Goal: Task Accomplishment & Management: Use online tool/utility

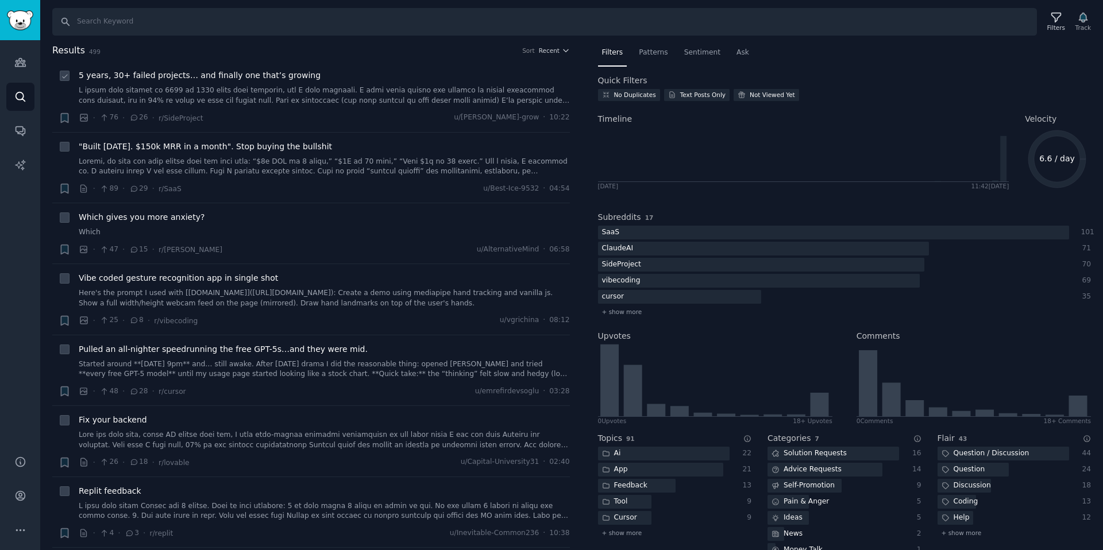
scroll to position [123, 0]
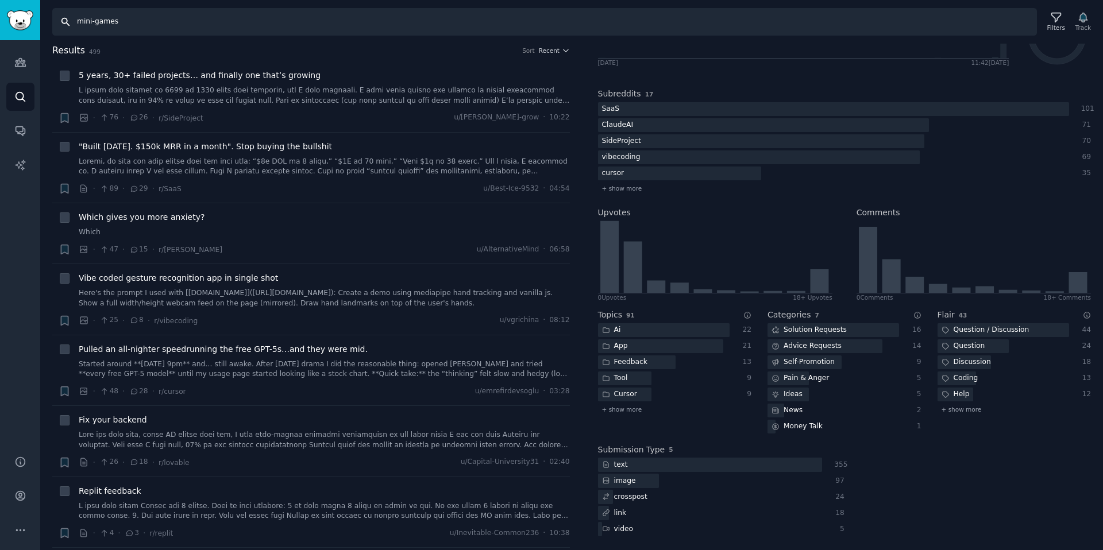
type input "mini-games"
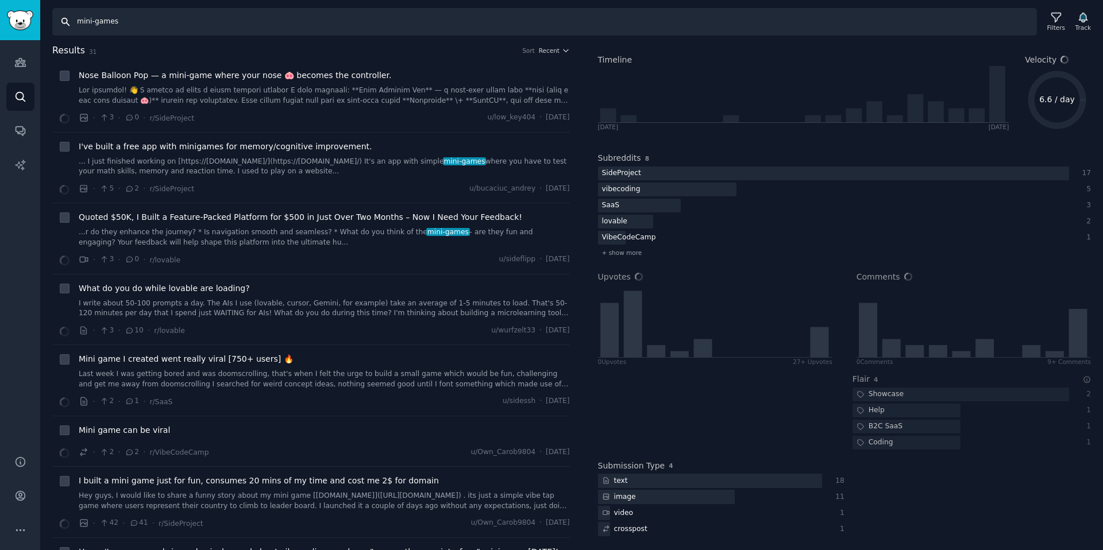
scroll to position [59, 0]
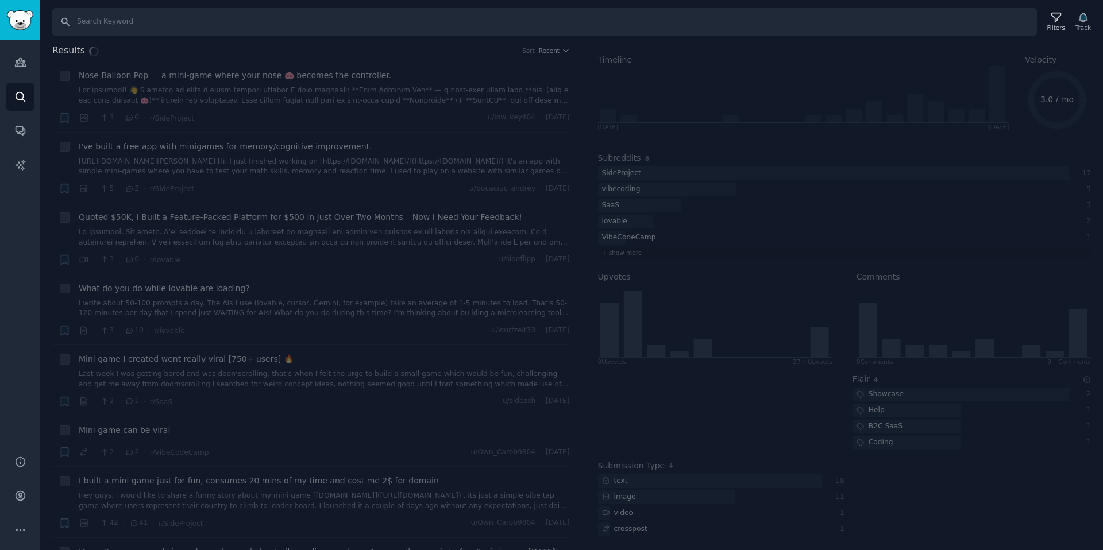
click at [261, 494] on div "Results Sort Recent + Nose Balloon Pop — a mini‑game where your nose 🐽 becomes …" at bounding box center [571, 297] width 1062 height 507
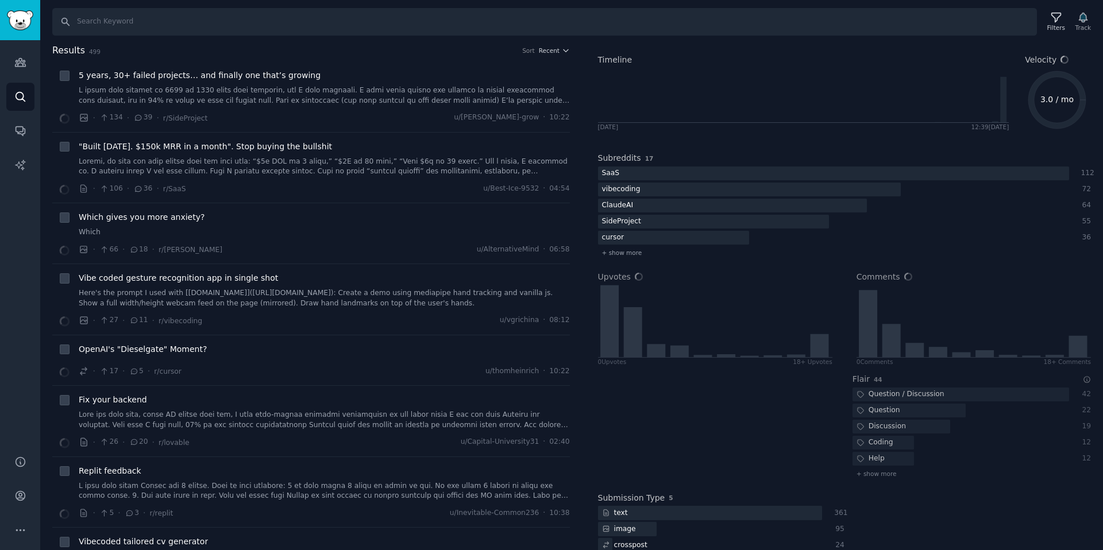
scroll to position [107, 0]
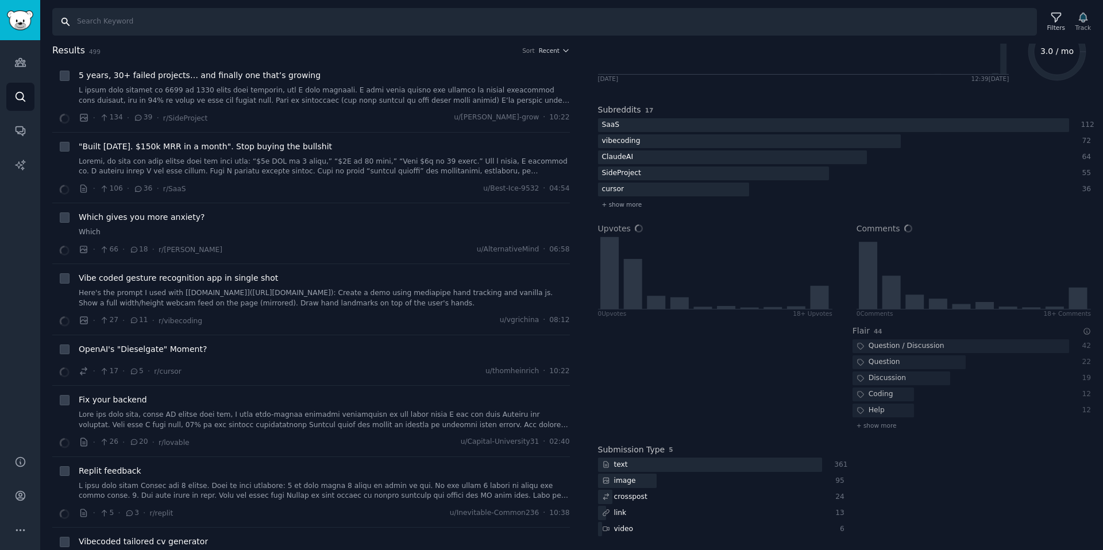
click at [176, 26] on input "Search" at bounding box center [544, 22] width 984 height 28
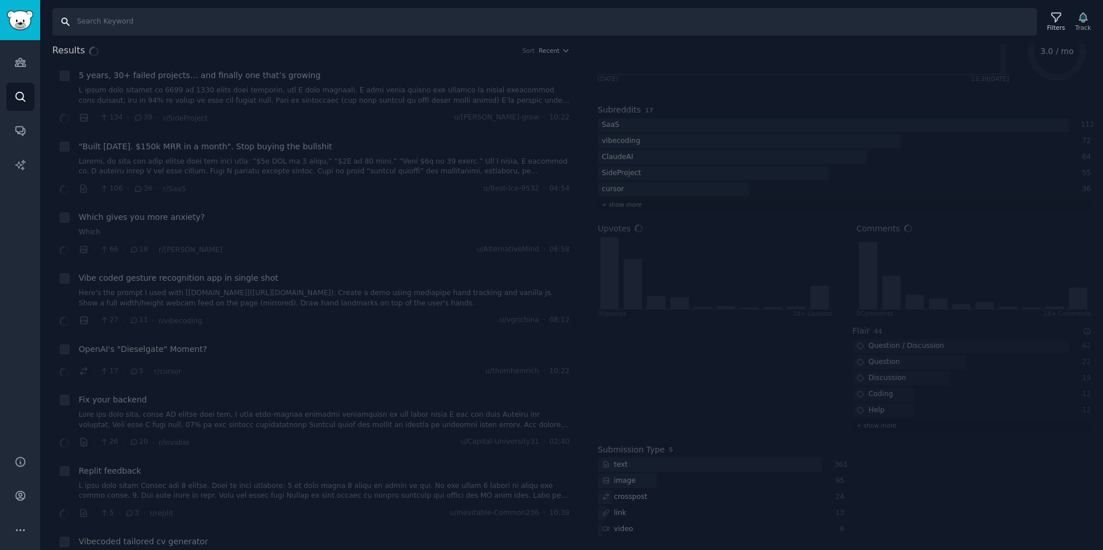
type input "mini-games"
type input "crickets"
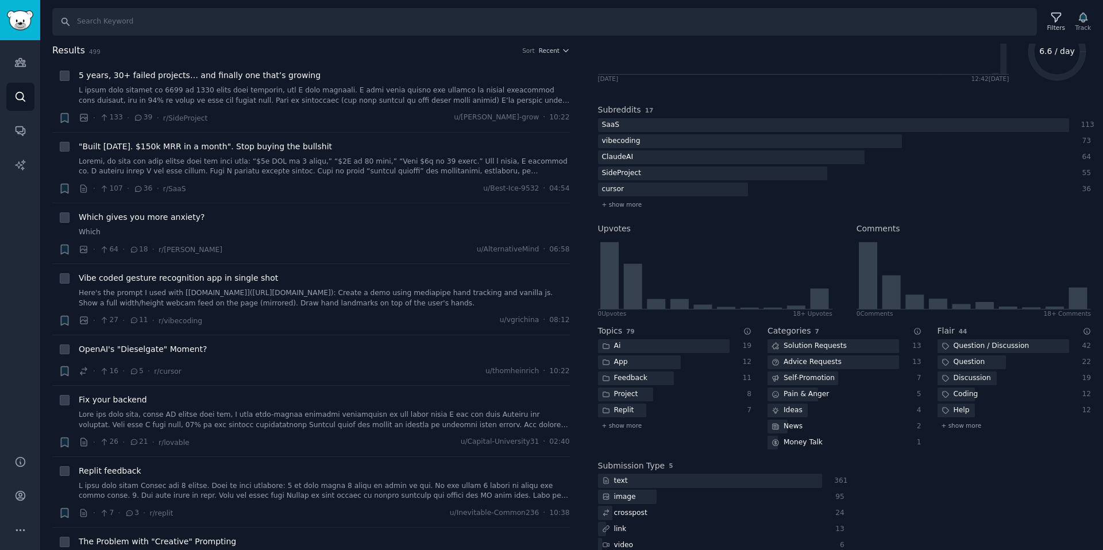
scroll to position [123, 0]
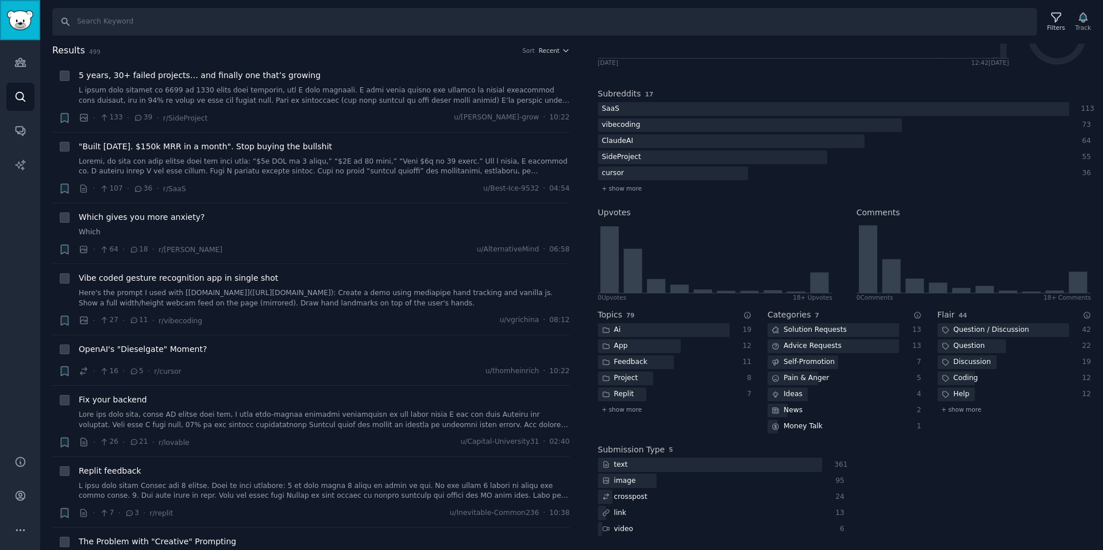
click at [18, 26] on img "Sidebar" at bounding box center [20, 20] width 26 height 20
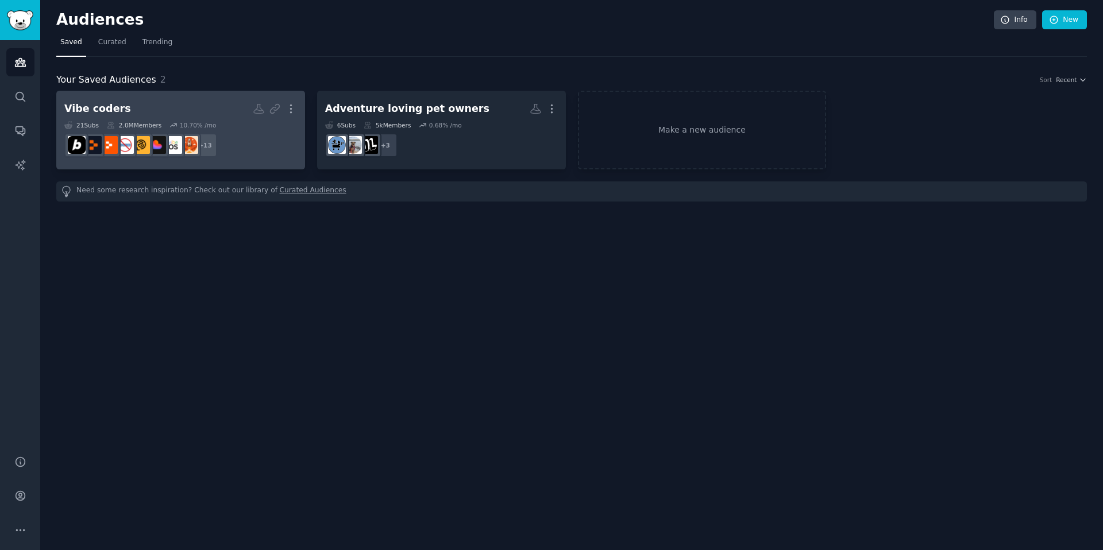
click at [138, 103] on h2 "Vibe coders More" at bounding box center [180, 109] width 233 height 20
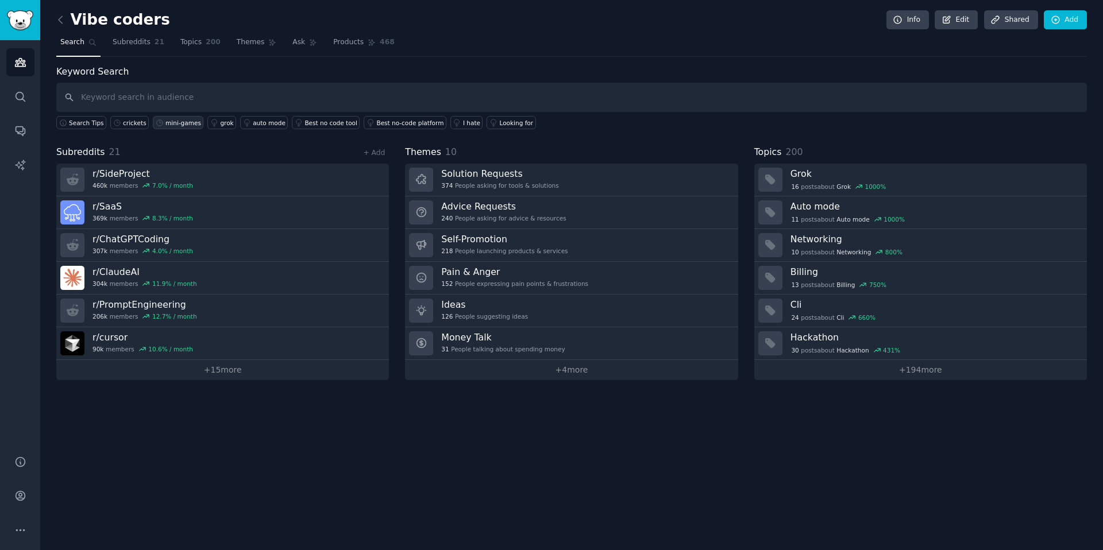
click at [171, 121] on div "mini-games" at bounding box center [183, 123] width 36 height 8
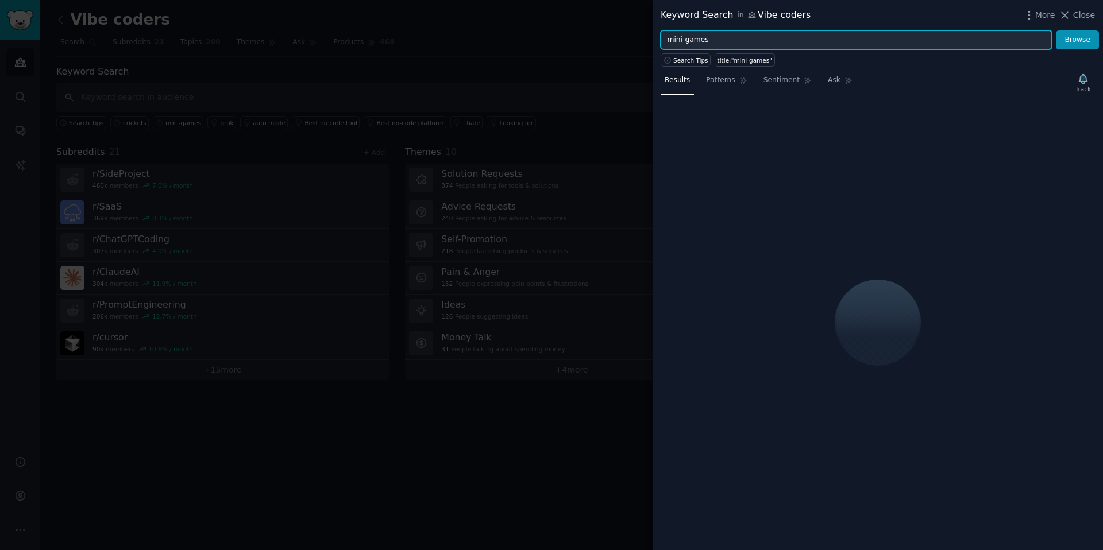
click at [722, 42] on input "mini-games" at bounding box center [855, 40] width 391 height 20
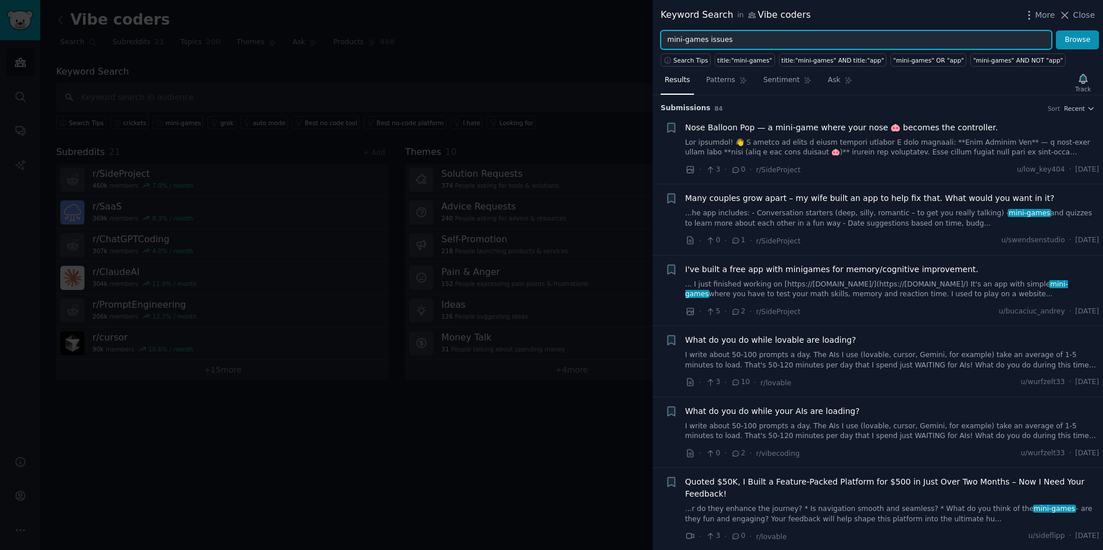
type input "mini-games issues"
click at [1055, 30] on button "Browse" at bounding box center [1076, 40] width 43 height 20
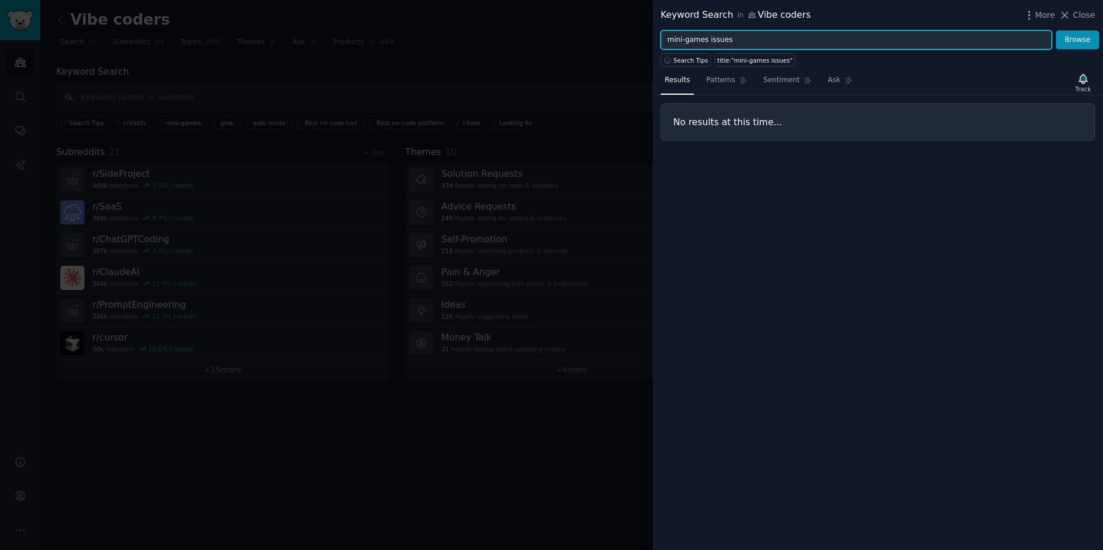
click at [718, 34] on input "mini-games issues" at bounding box center [855, 40] width 391 height 20
click at [718, 39] on input "mini-games issues" at bounding box center [855, 40] width 391 height 20
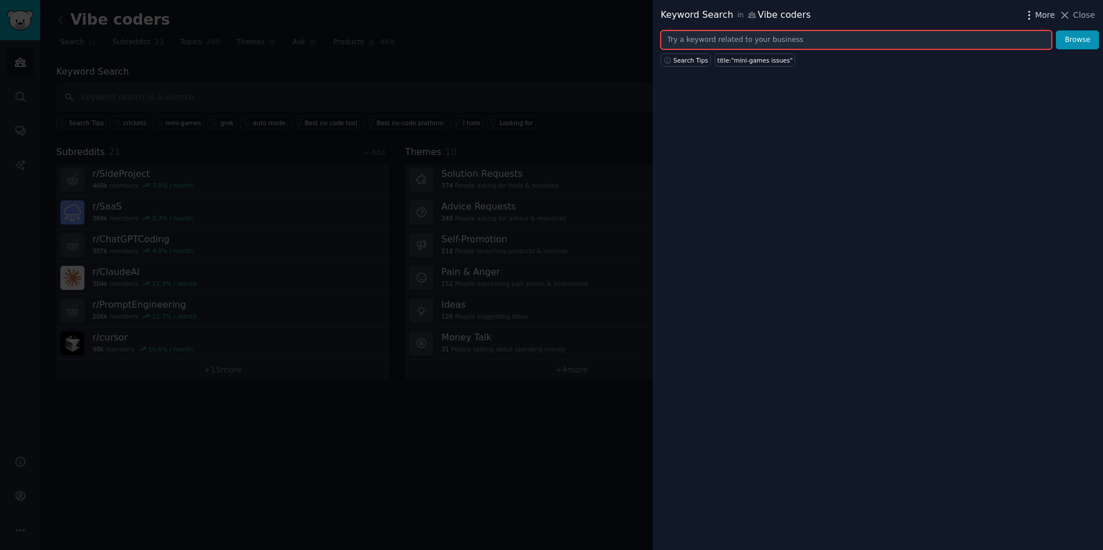
click at [1036, 14] on span "More" at bounding box center [1045, 15] width 20 height 12
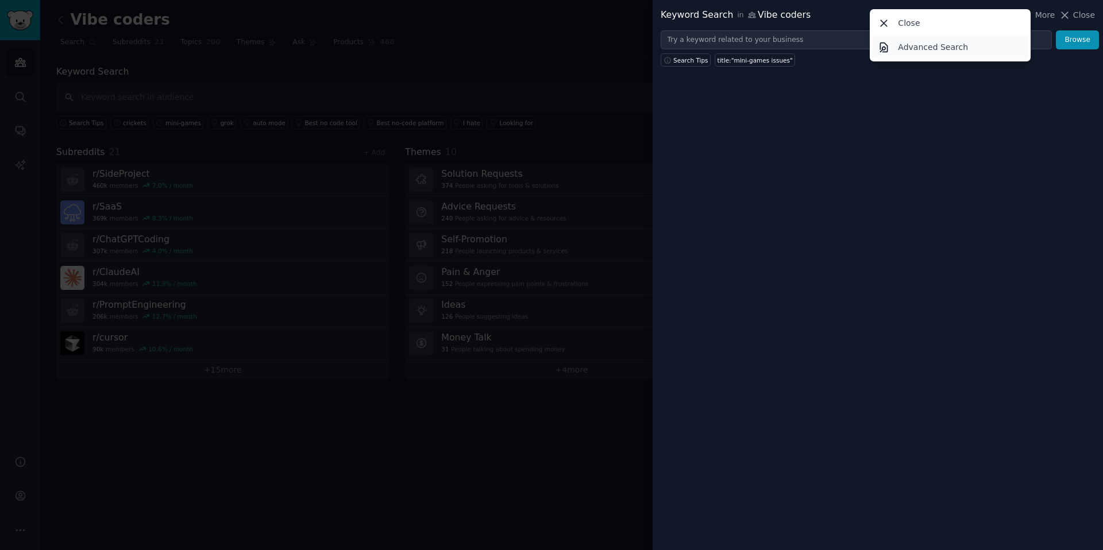
click at [985, 44] on link "Advanced Search" at bounding box center [950, 47] width 157 height 24
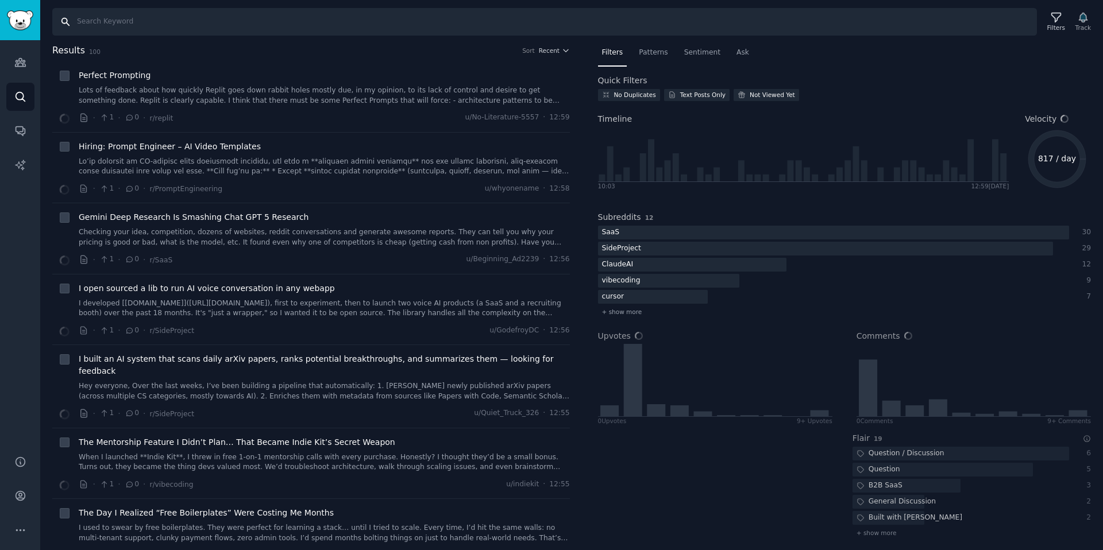
click at [159, 24] on input "Search" at bounding box center [544, 22] width 984 height 28
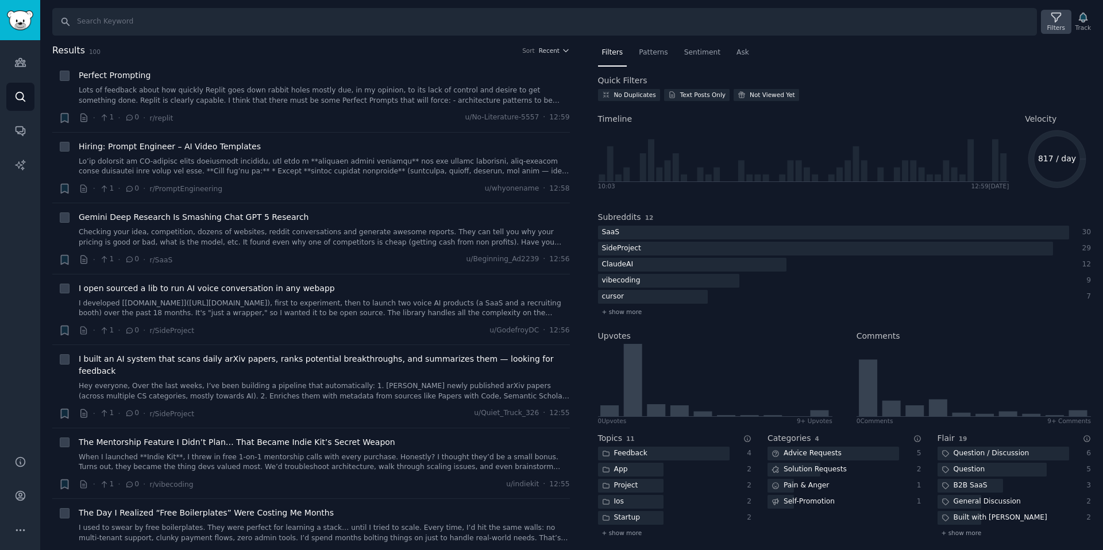
click at [1055, 28] on div "Filters" at bounding box center [1056, 28] width 18 height 8
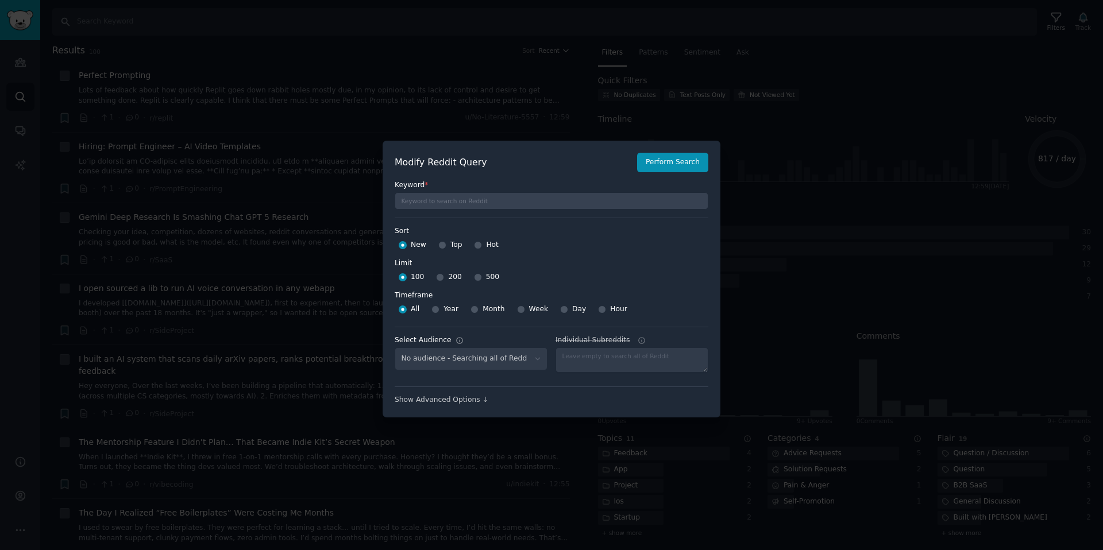
select select "3e611c75ae"
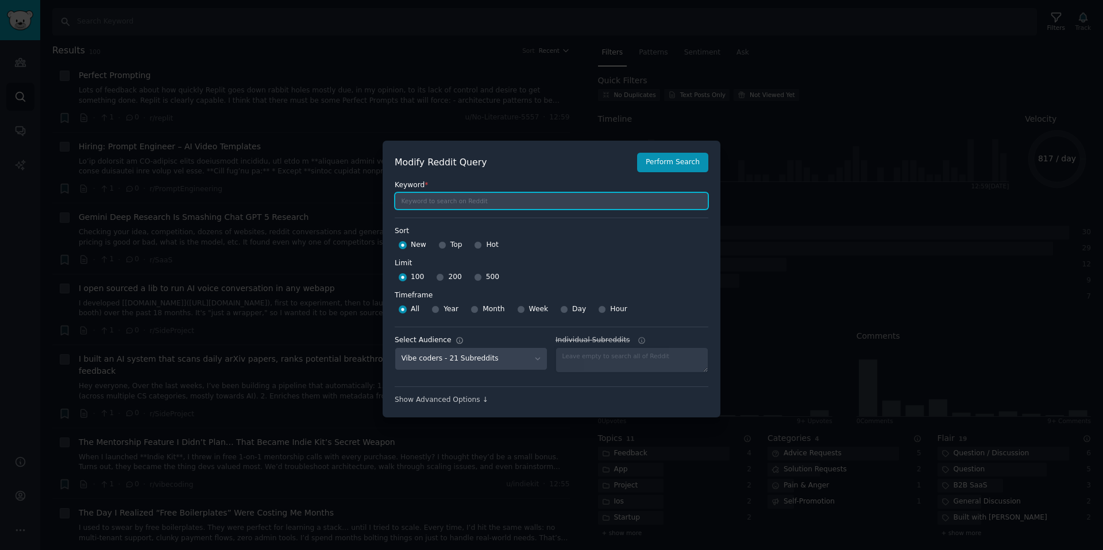
click at [438, 203] on input "text" at bounding box center [551, 200] width 314 height 17
type input ","
type input "m"
type input ""mini-games" "problems""
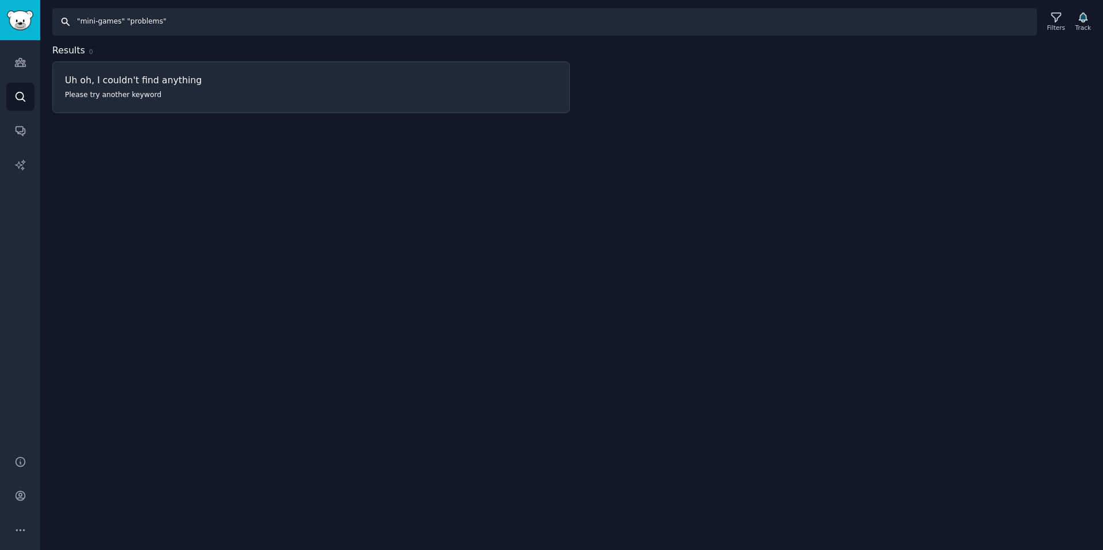
click at [165, 24] on input ""mini-games" "problems"" at bounding box center [544, 22] width 984 height 28
drag, startPoint x: 134, startPoint y: 22, endPoint x: 287, endPoint y: 21, distance: 153.3
click at [287, 21] on input ""mini-games" "problems"" at bounding box center [544, 22] width 984 height 28
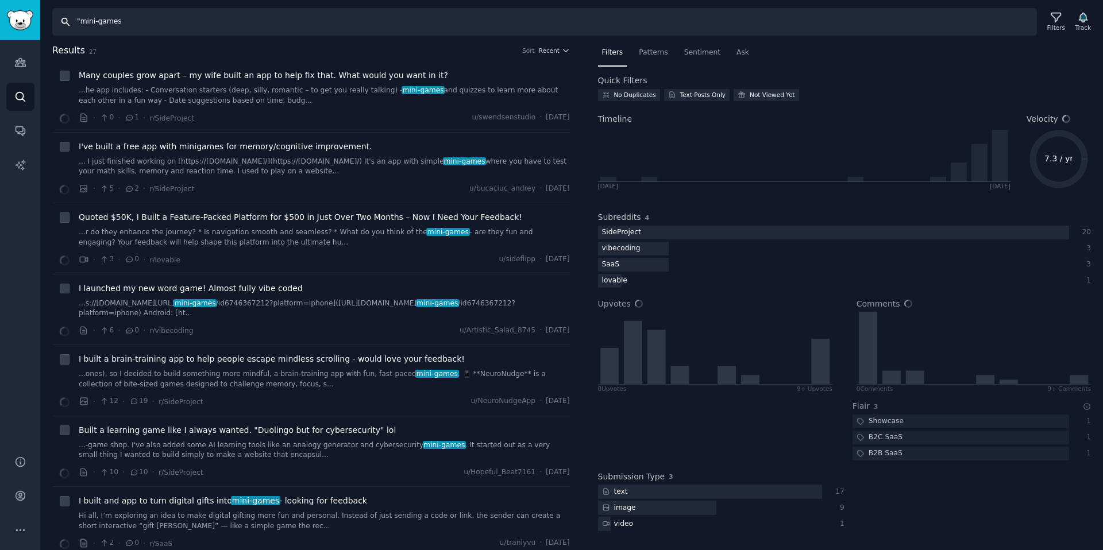
click at [82, 23] on input ""mini-games" at bounding box center [544, 22] width 984 height 28
type input "mini-games"
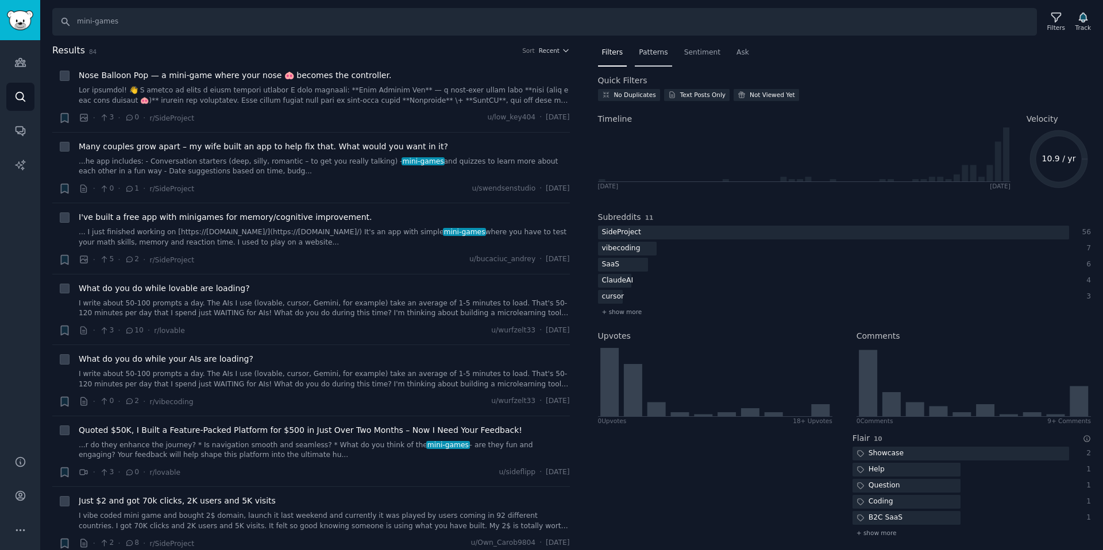
click at [645, 59] on div "Patterns" at bounding box center [653, 56] width 37 height 24
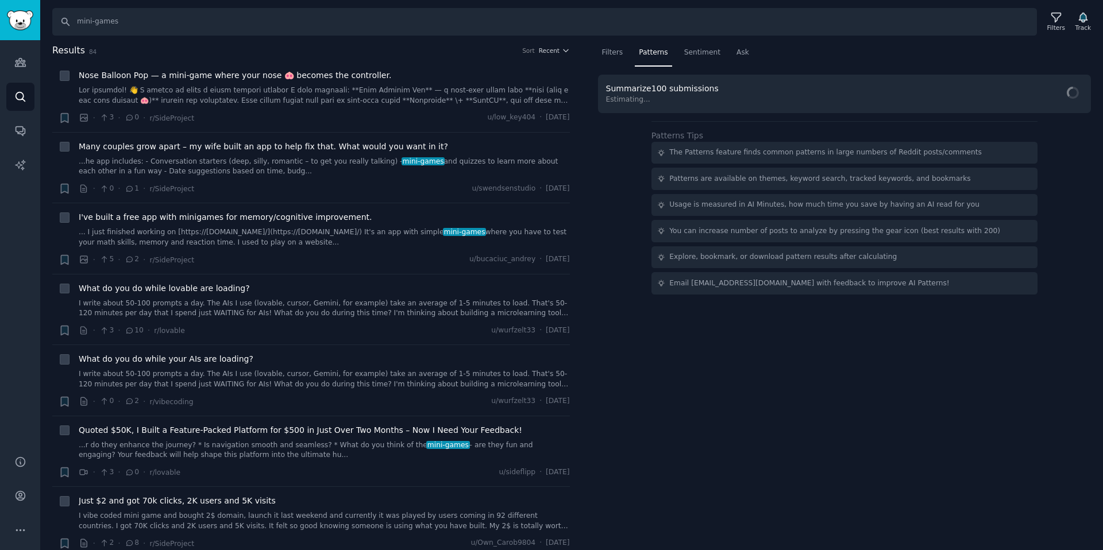
click at [689, 100] on span "Estimating..." at bounding box center [664, 100] width 117 height 10
click at [688, 91] on span "Summarize 100 submissions" at bounding box center [662, 88] width 113 height 9
click at [1040, 113] on div "Summarize 84 submissions Save 76 min by not reading 18318 words AI Minutes: 76 …" at bounding box center [844, 95] width 493 height 40
click at [1040, 92] on span "Find Patterns" at bounding box center [1050, 95] width 52 height 12
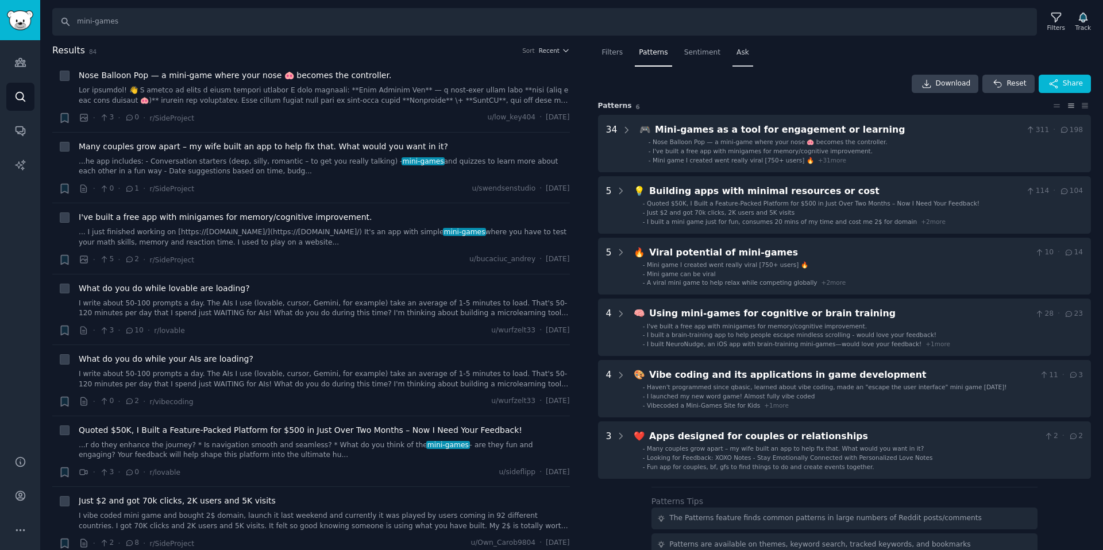
click at [736, 58] on div "Ask" at bounding box center [742, 56] width 21 height 24
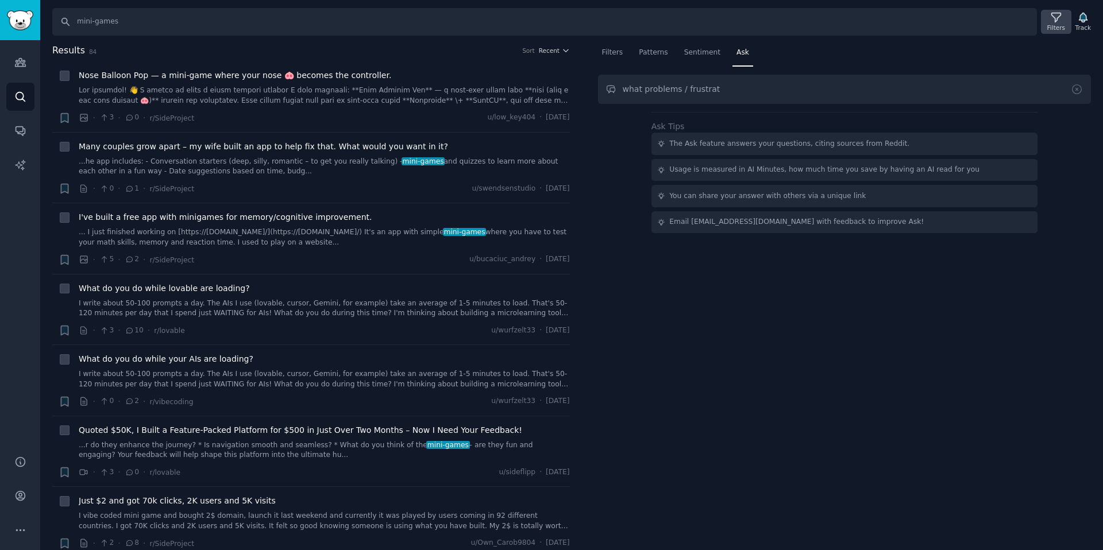
type input "what problems / frustrat"
click at [1050, 28] on div "Filters" at bounding box center [1056, 28] width 18 height 8
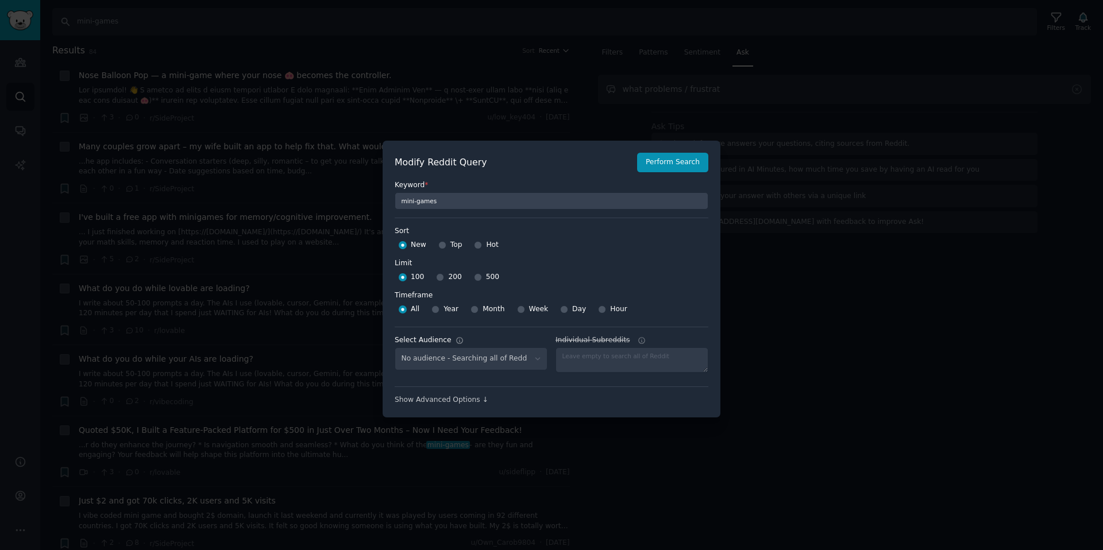
select select "3e611c75ae"
click at [490, 276] on span "500" at bounding box center [492, 277] width 13 height 10
click at [482, 276] on input "500" at bounding box center [478, 277] width 8 height 8
radio input "true"
click at [666, 164] on button "Perform Search" at bounding box center [672, 163] width 71 height 20
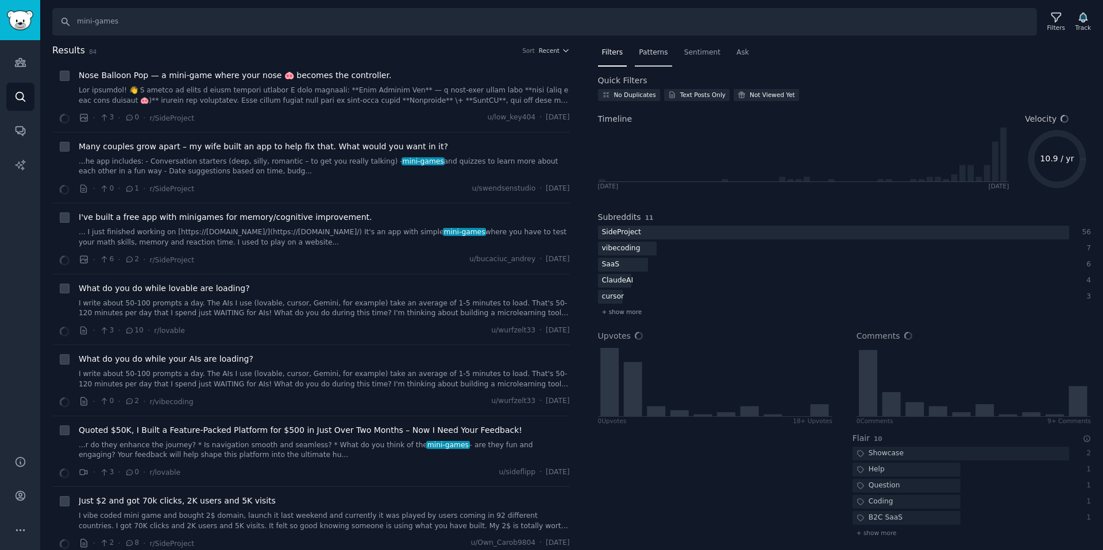
click at [667, 56] on span "Patterns" at bounding box center [653, 53] width 29 height 10
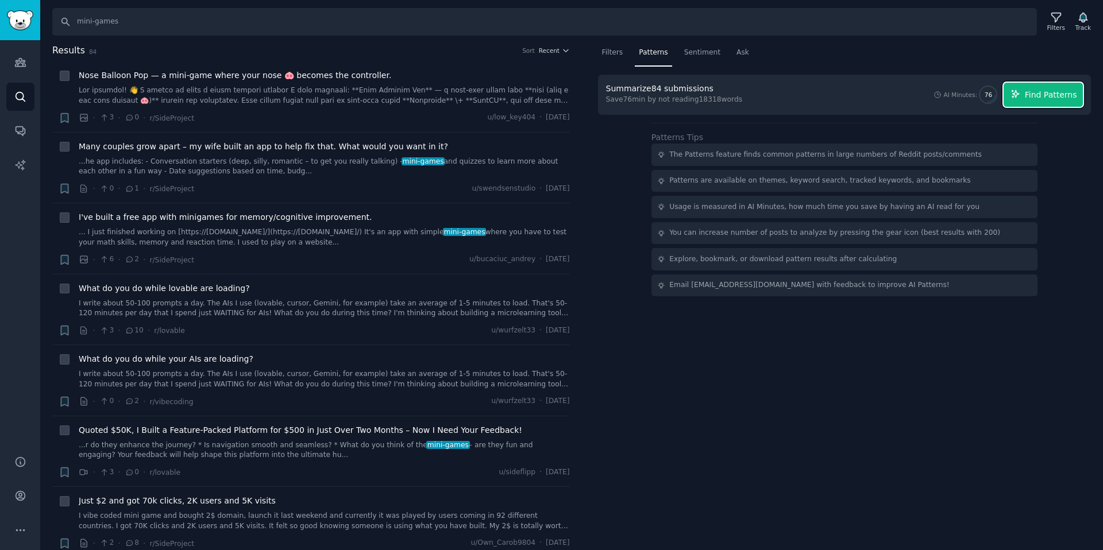
click at [1020, 97] on icon "button" at bounding box center [1015, 94] width 10 height 10
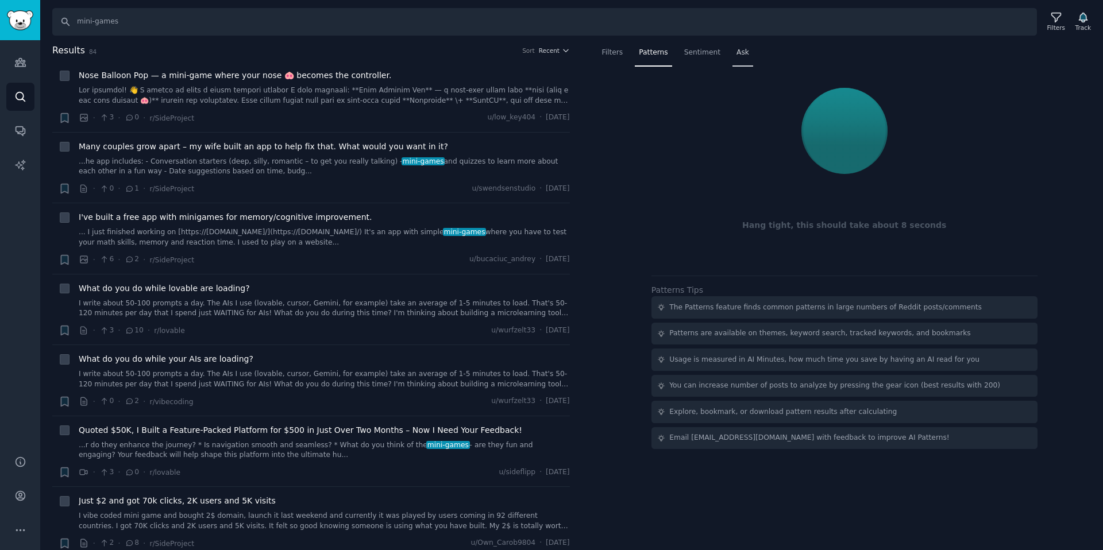
click at [740, 55] on span "Ask" at bounding box center [742, 53] width 13 height 10
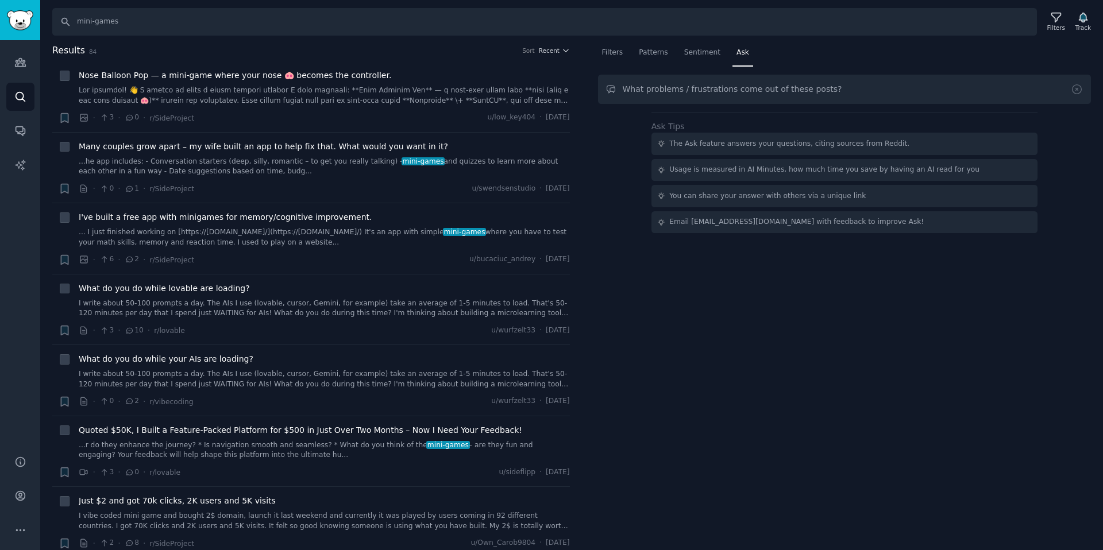
type input "What problems / frustrations come out of these posts?"
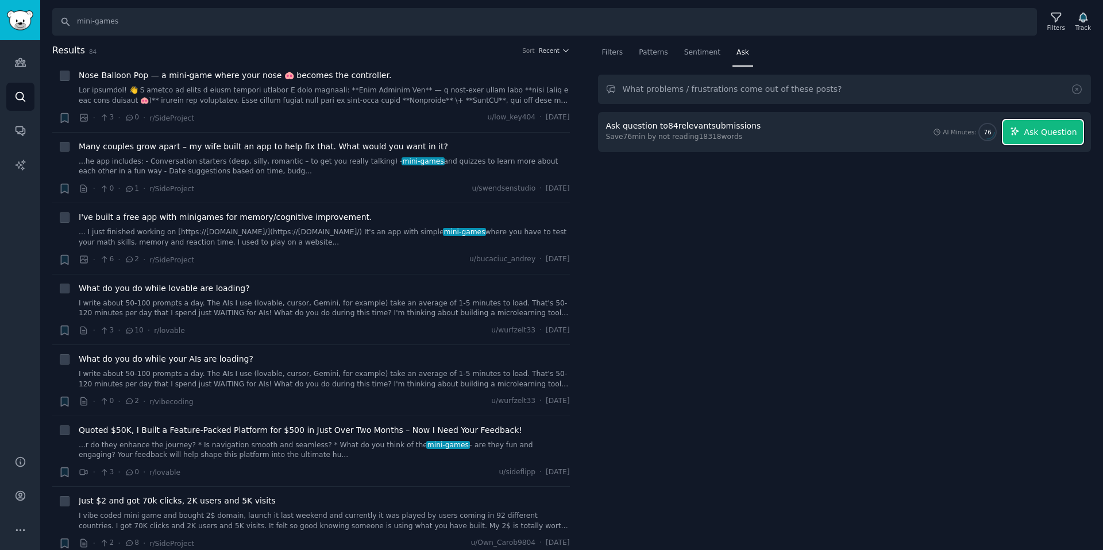
click at [1023, 137] on button "Ask Question" at bounding box center [1043, 132] width 80 height 24
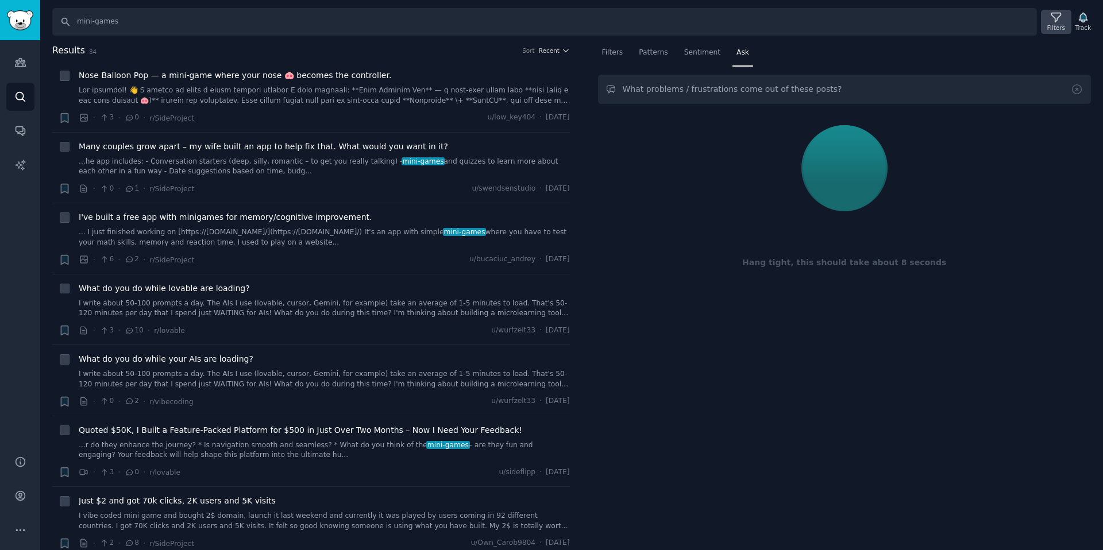
click at [1047, 25] on div "Filters" at bounding box center [1056, 28] width 18 height 8
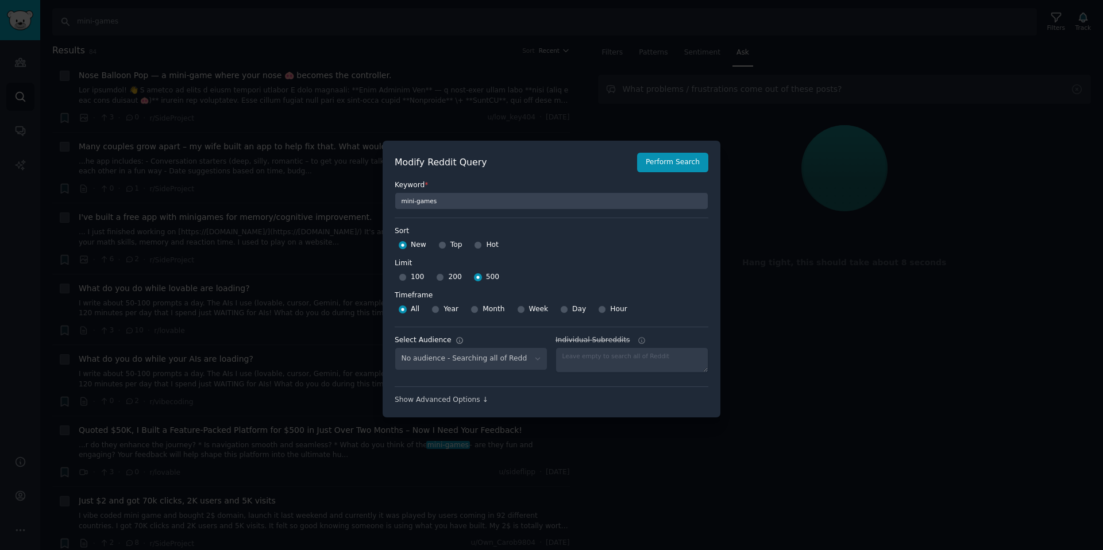
select select "3e611c75ae"
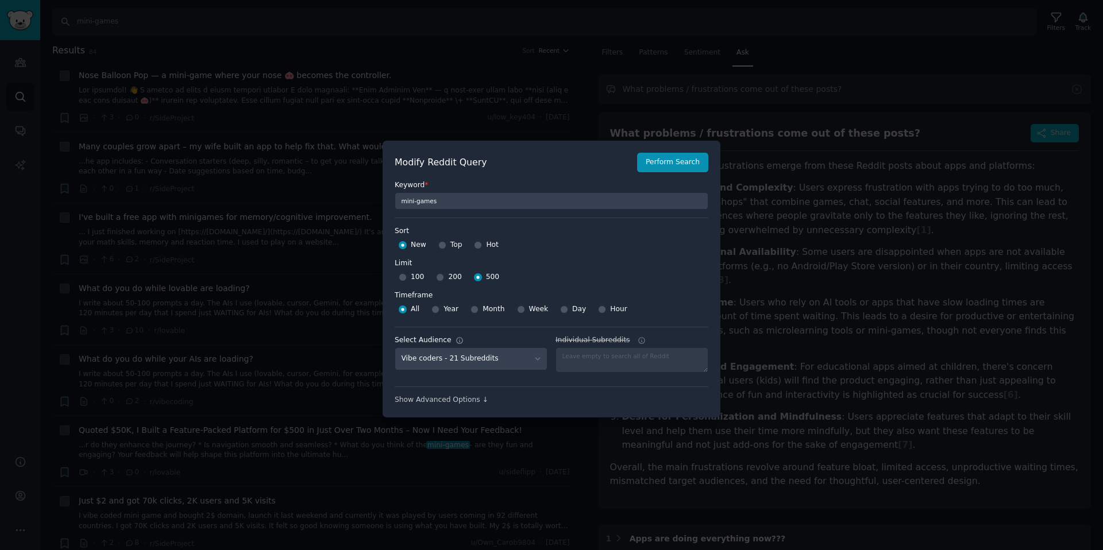
click at [550, 95] on div at bounding box center [551, 275] width 1103 height 550
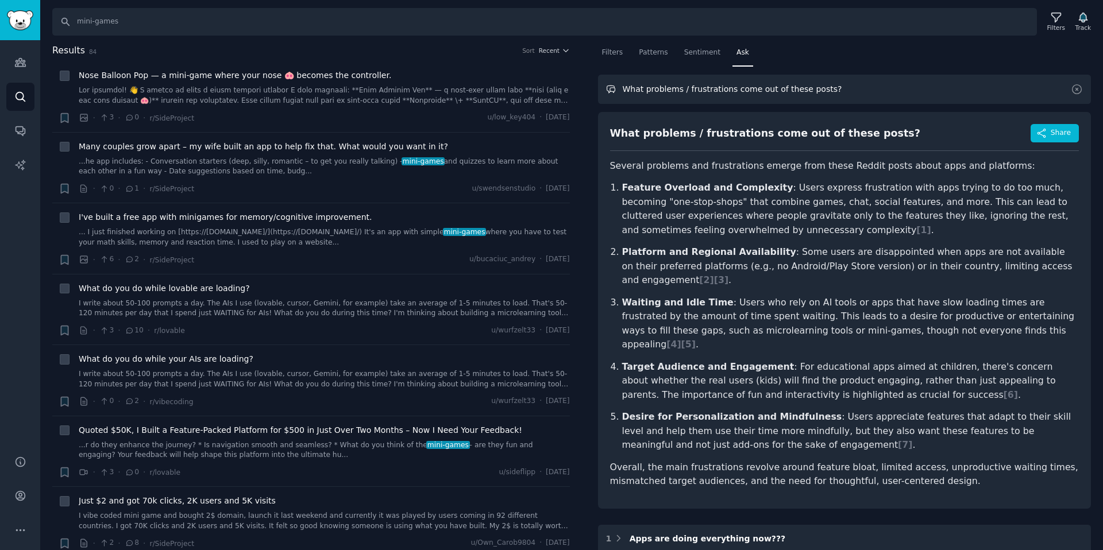
click at [767, 95] on input "What problems / frustrations come out of these posts?" at bounding box center [844, 89] width 493 height 29
click at [839, 91] on input "What problems / frustrations come out of these posts?" at bounding box center [844, 89] width 493 height 29
click at [975, 88] on input "What problems / frustrations come out of these posts? Please can you include nu…" at bounding box center [844, 89] width 493 height 29
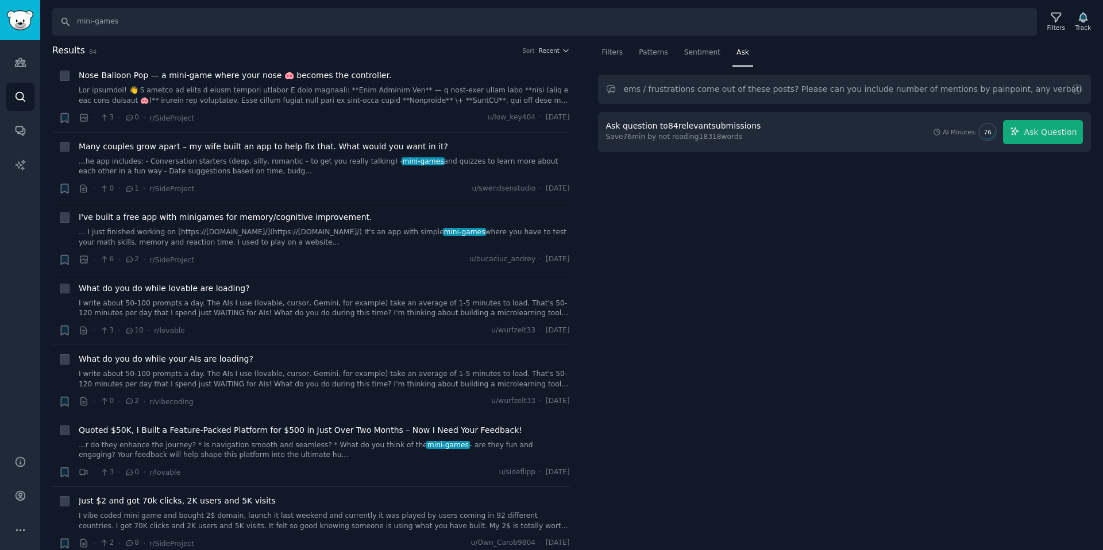
scroll to position [0, 0]
click at [1040, 133] on span "Ask Question" at bounding box center [1049, 132] width 53 height 12
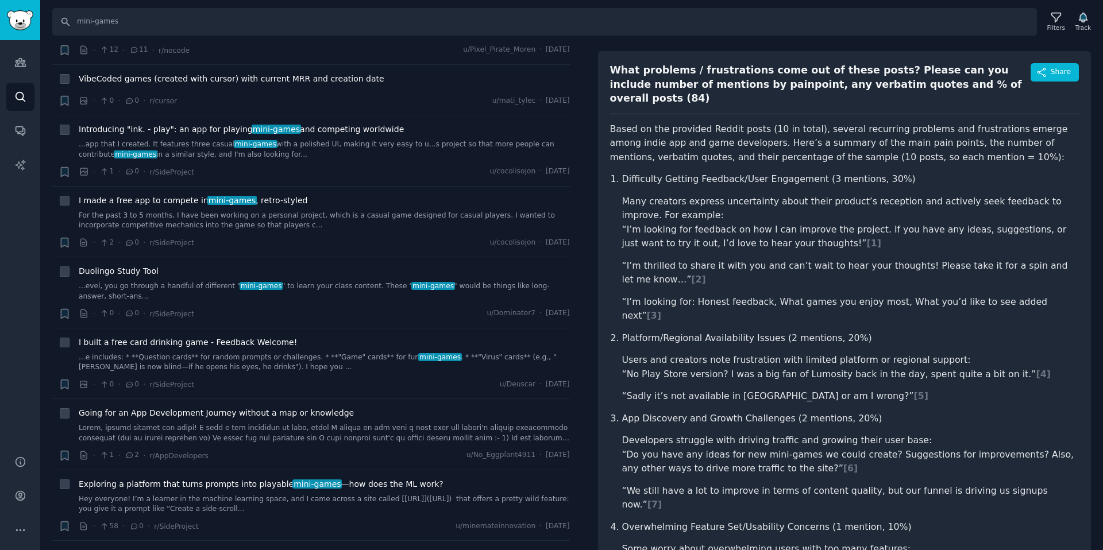
scroll to position [27, 0]
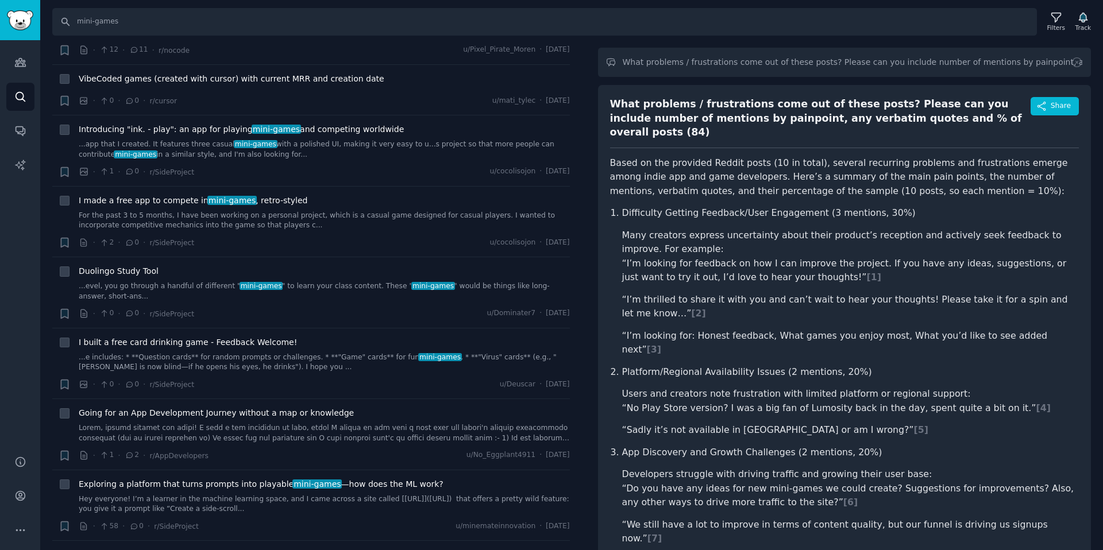
click at [861, 105] on div "What problems / frustrations come out of these posts? Please can you include nu…" at bounding box center [820, 118] width 420 height 42
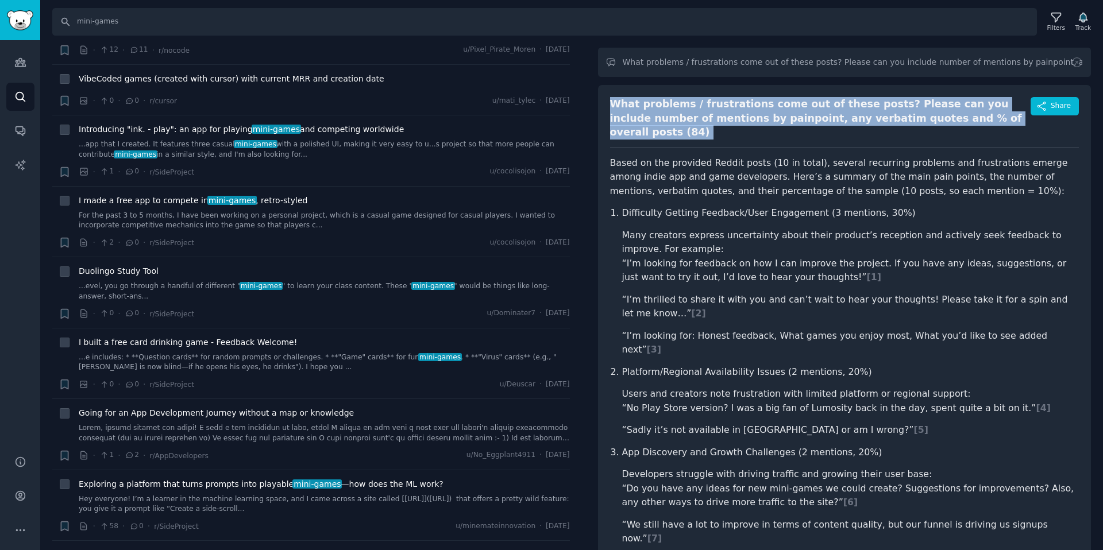
click at [861, 105] on div "What problems / frustrations come out of these posts? Please can you include nu…" at bounding box center [820, 118] width 420 height 42
copy div "What problems / frustrations come out of these posts? Please can you include nu…"
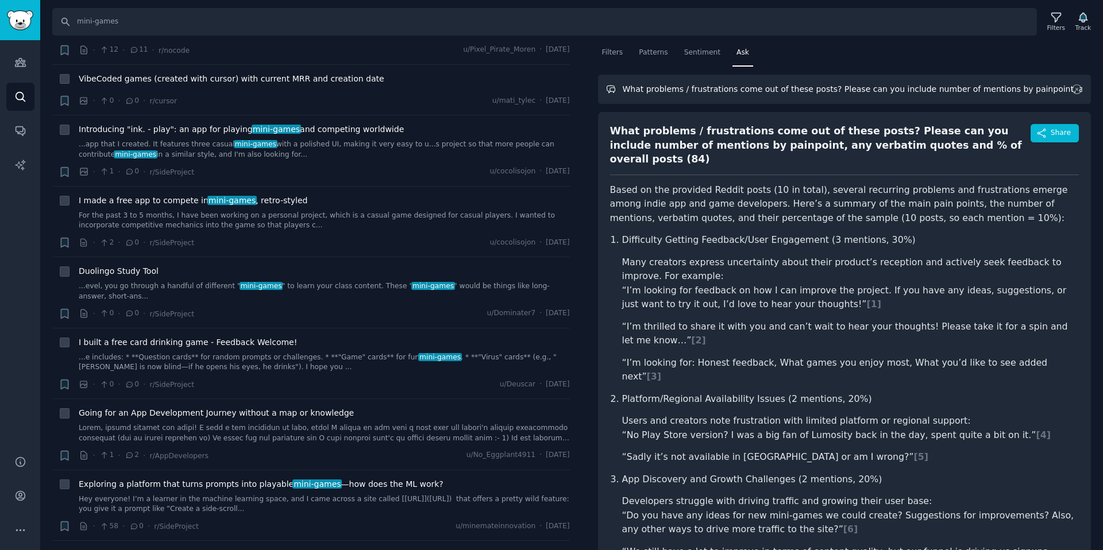
click at [908, 91] on input "What problems / frustrations come out of these posts? Please can you include nu…" at bounding box center [844, 89] width 493 height 29
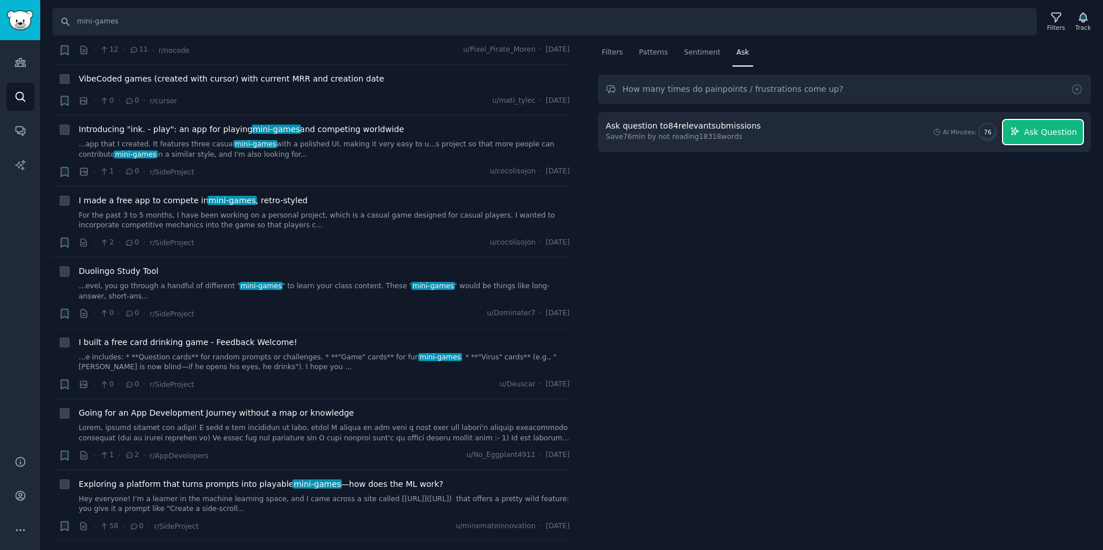
click at [1037, 134] on span "Ask Question" at bounding box center [1049, 132] width 53 height 12
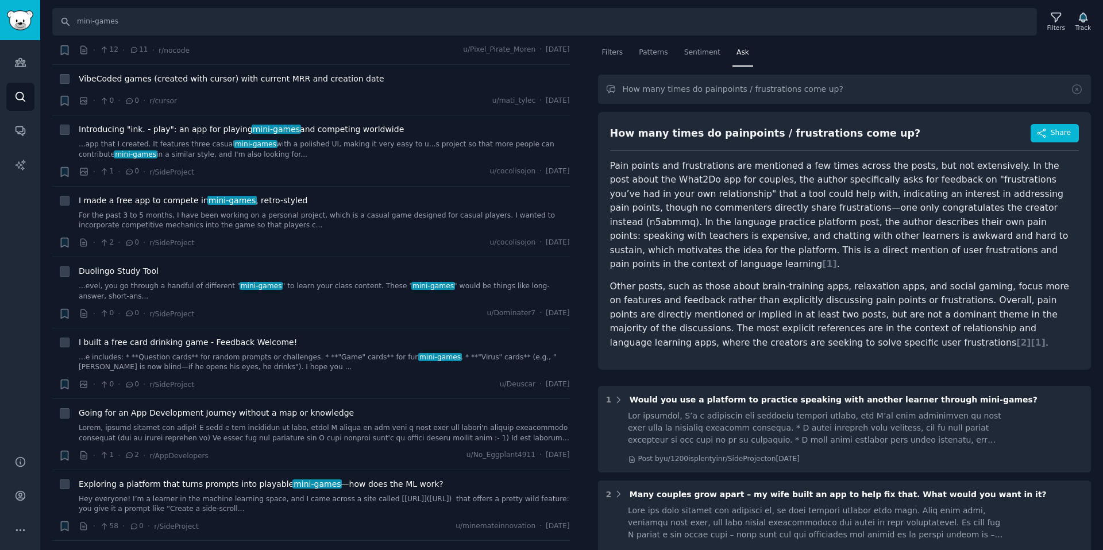
click at [858, 131] on div "How many times do painpoints / frustrations come up?" at bounding box center [765, 133] width 311 height 14
click at [827, 87] on input "How many times do painpoints / frustrations come up?" at bounding box center [844, 89] width 493 height 29
click at [923, 87] on input "How many times do painpoints / frustrations come up here? can you count the pos…" at bounding box center [844, 89] width 493 height 29
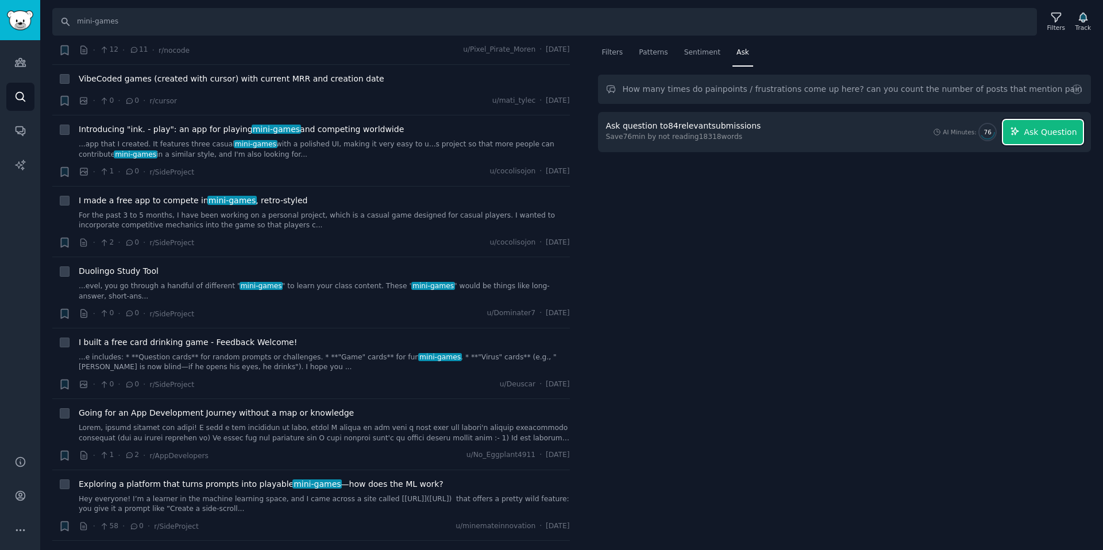
click at [1020, 127] on icon "button" at bounding box center [1014, 131] width 10 height 10
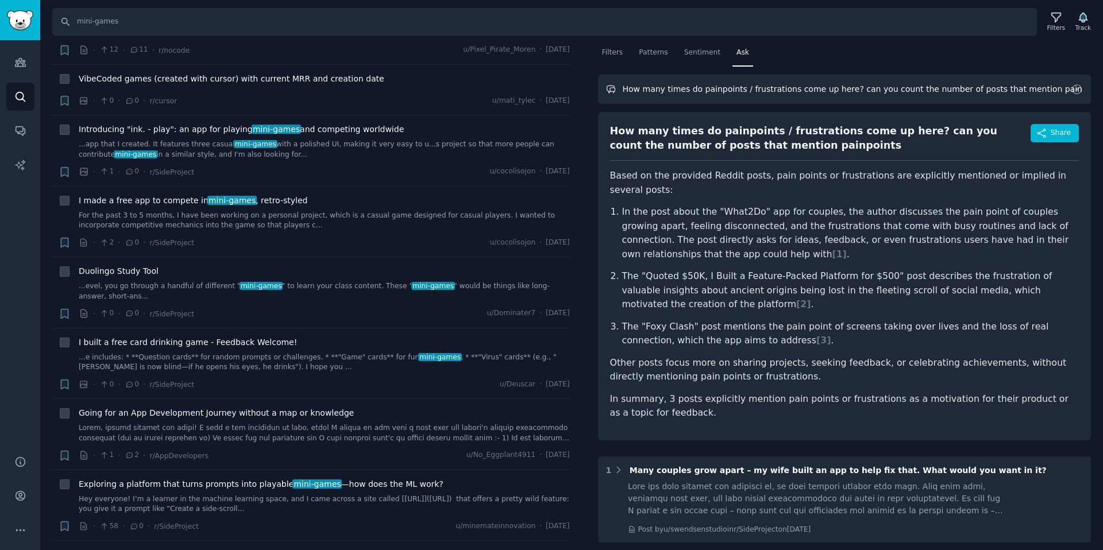
click at [770, 99] on input "How many times do painpoints / frustrations come up here? can you count the num…" at bounding box center [844, 89] width 493 height 29
type input "W"
paste input "problems / frustrations come out of these posts? Please can you include number …"
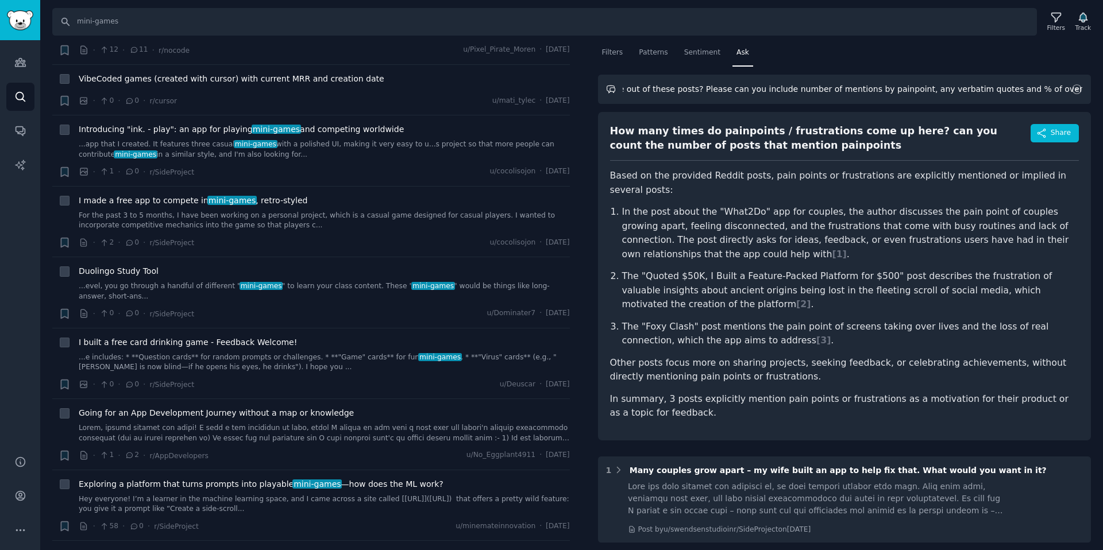
type input "What problems / frustrations come out of these posts? Please can you include nu…"
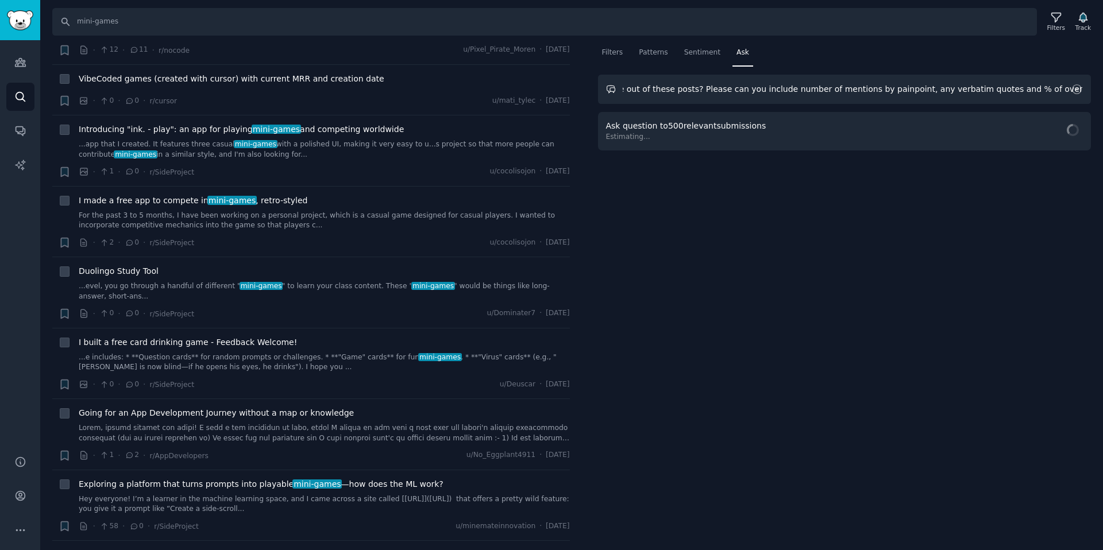
scroll to position [0, 136]
click at [1051, 129] on span "Ask Question" at bounding box center [1049, 132] width 53 height 12
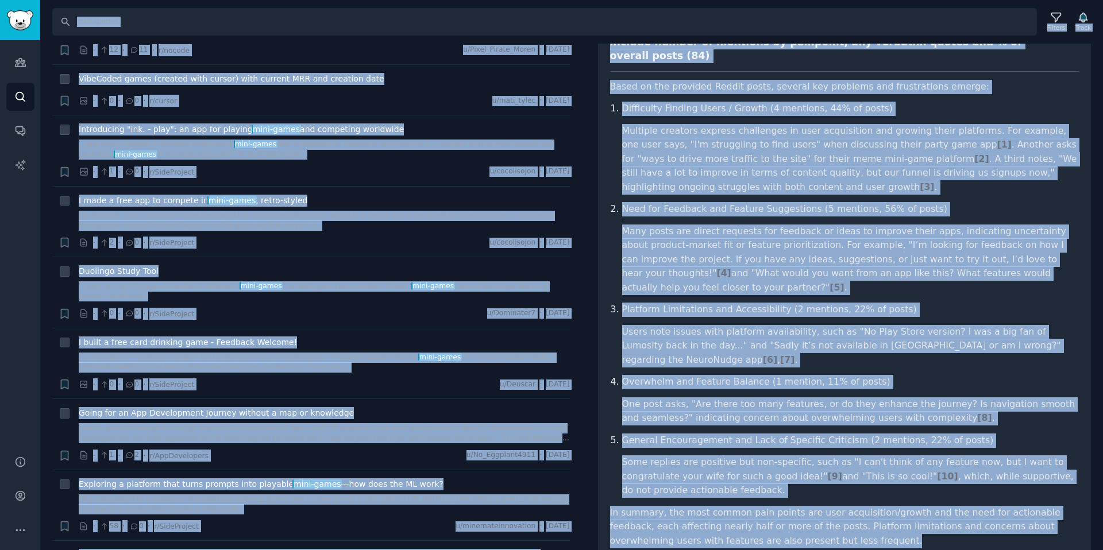
scroll to position [0, 0]
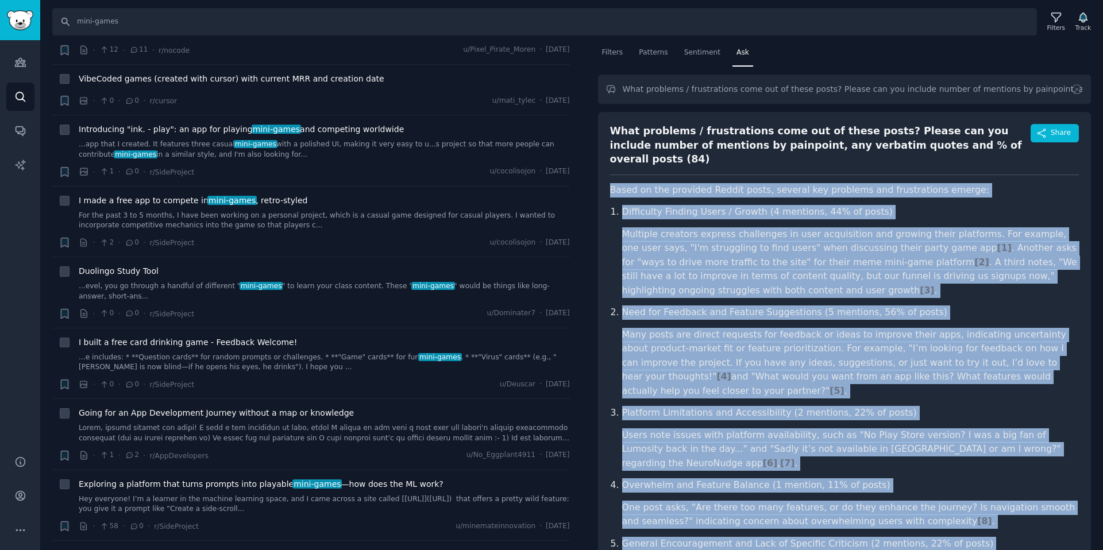
drag, startPoint x: 796, startPoint y: 401, endPoint x: 612, endPoint y: 171, distance: 295.8
click at [612, 183] on article "Based on the provided Reddit posts, several key problems and frustrations emerg…" at bounding box center [844, 417] width 469 height 469
copy article "Based on the provided Reddit posts, several key problems and frustrations emerg…"
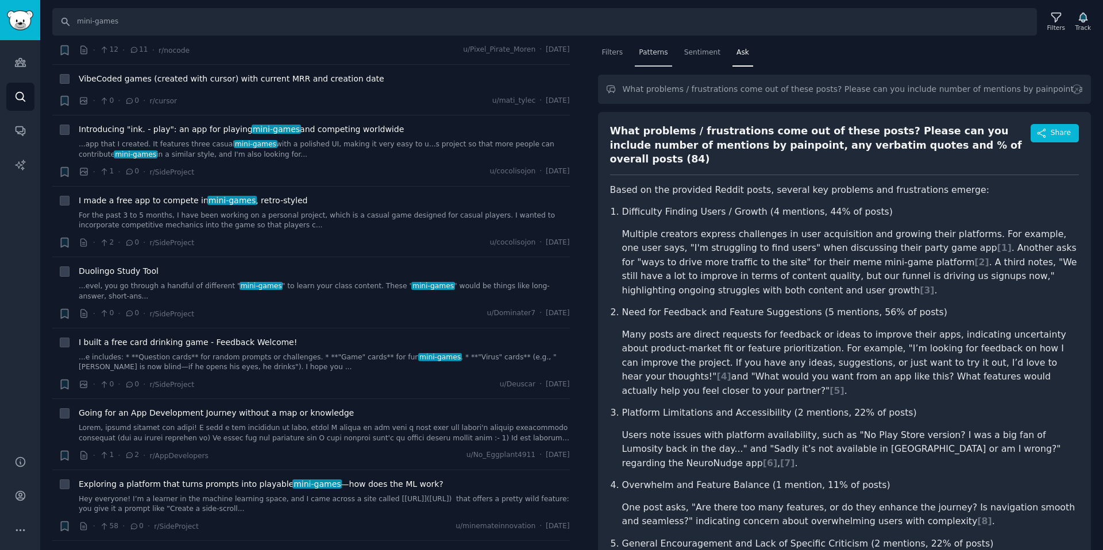
click at [655, 55] on span "Patterns" at bounding box center [653, 53] width 29 height 10
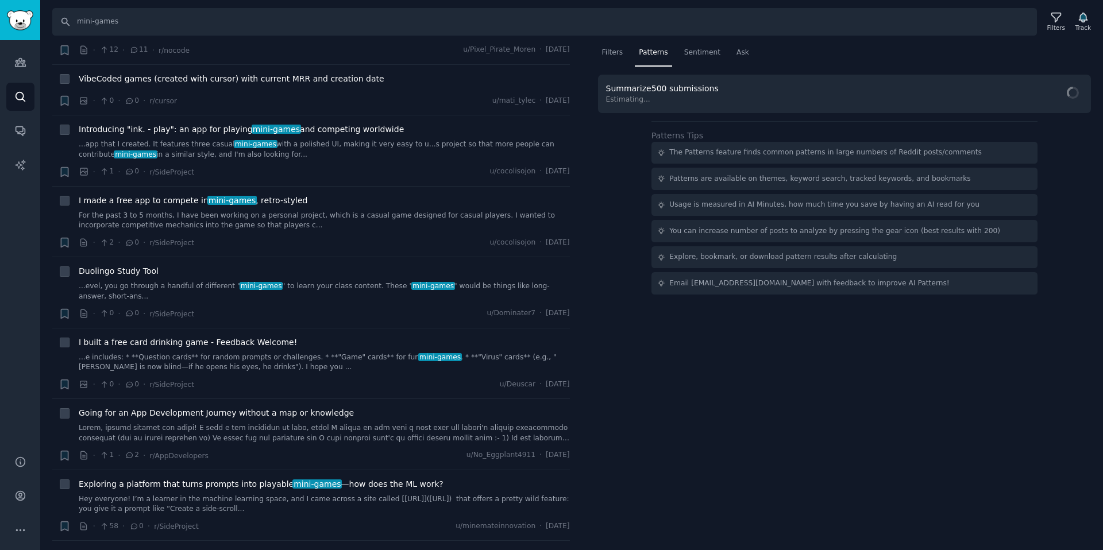
click at [679, 93] on span "Summarize 500 submissions" at bounding box center [662, 88] width 113 height 9
click at [734, 46] on div "Ask" at bounding box center [742, 56] width 21 height 24
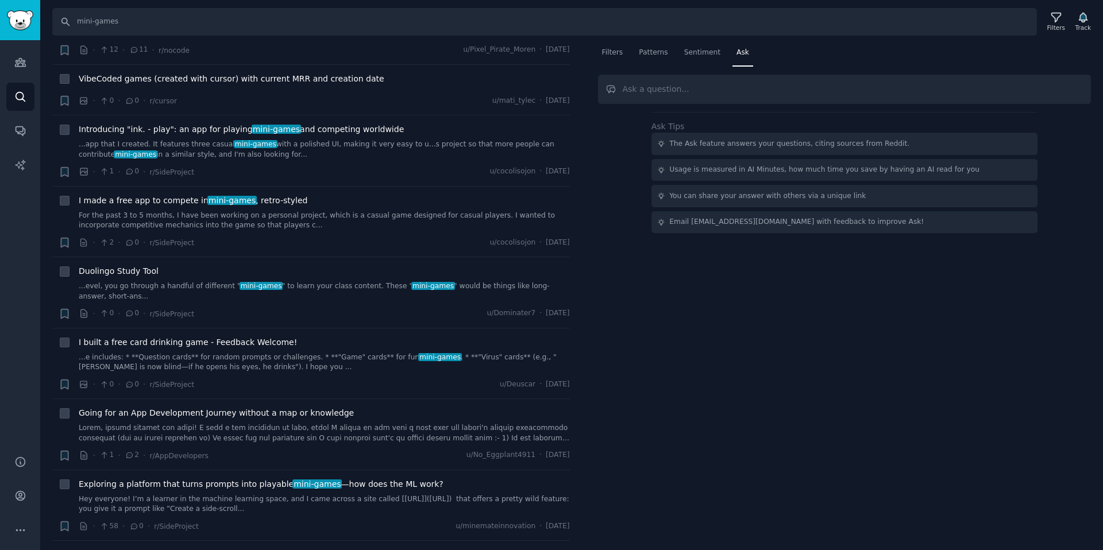
click at [707, 98] on input "text" at bounding box center [844, 89] width 493 height 29
type input "Summarise what the key patterns are and order in terms of frequency / number of…"
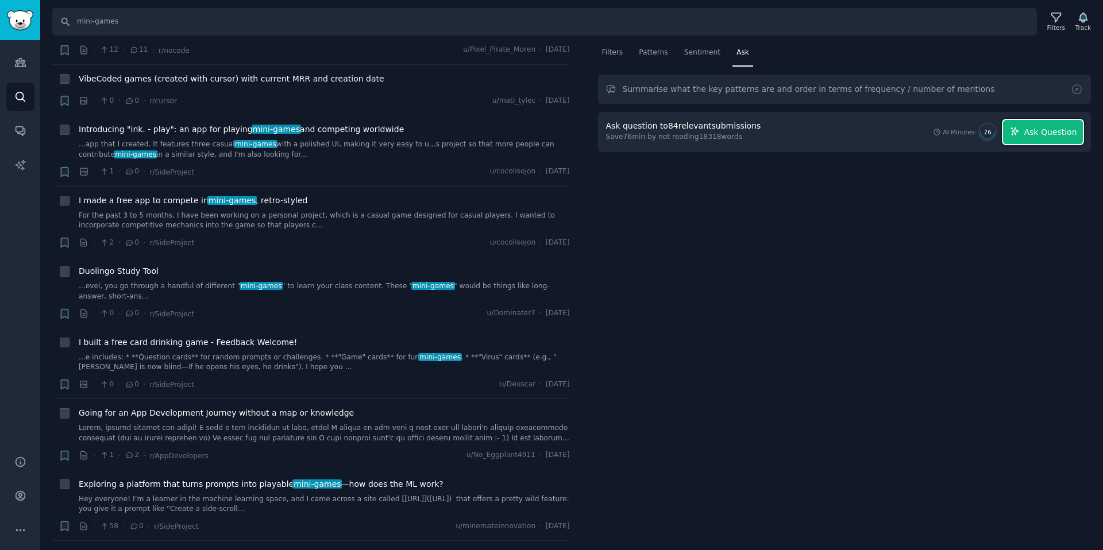
click at [1020, 134] on icon "button" at bounding box center [1014, 131] width 10 height 10
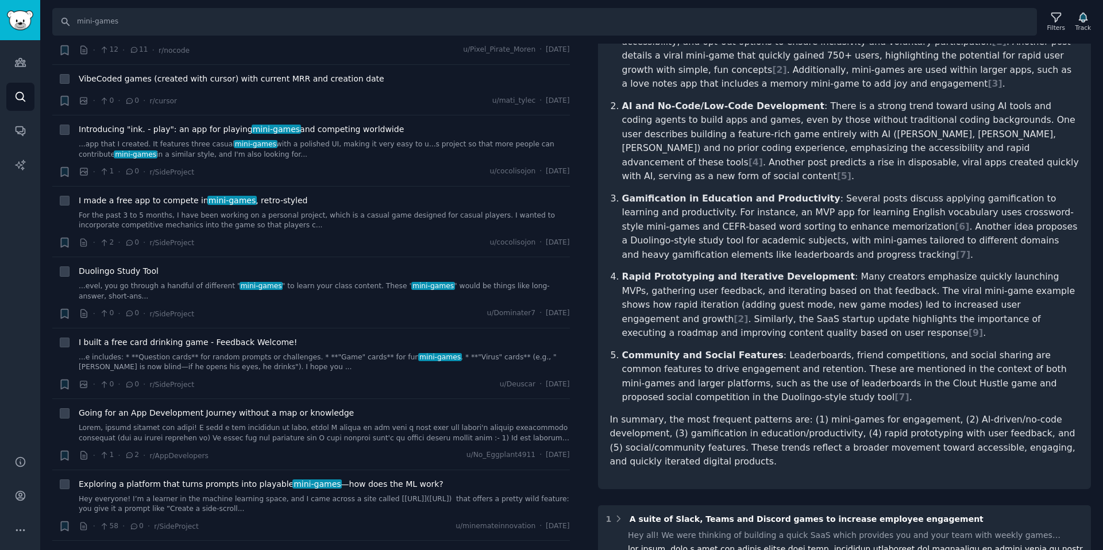
scroll to position [281, 0]
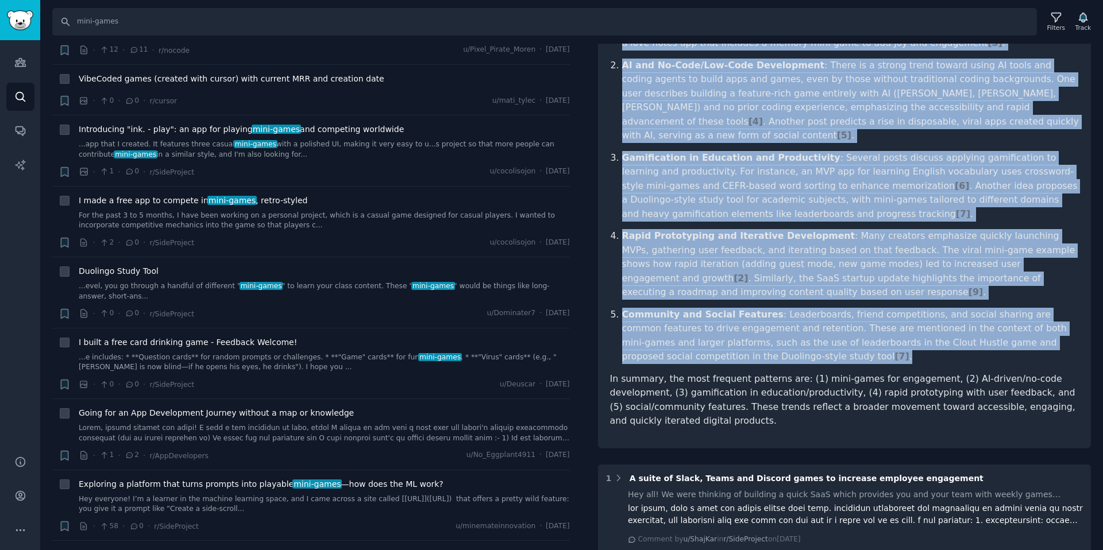
drag, startPoint x: 610, startPoint y: 175, endPoint x: 748, endPoint y: 326, distance: 204.8
click at [748, 326] on article "Based on the Reddit posts and comments provided, several key patterns emerge re…" at bounding box center [844, 157] width 469 height 541
copy article "Based on the Reddit posts and comments provided, several key patterns emerge re…"
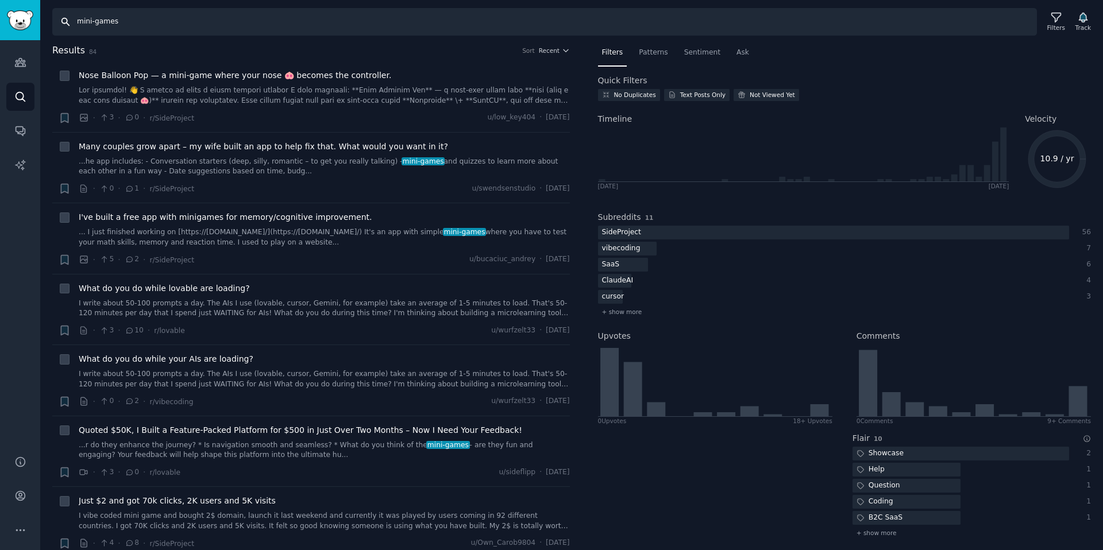
click at [138, 17] on input "mini-games" at bounding box center [544, 22] width 984 height 28
type input "n"
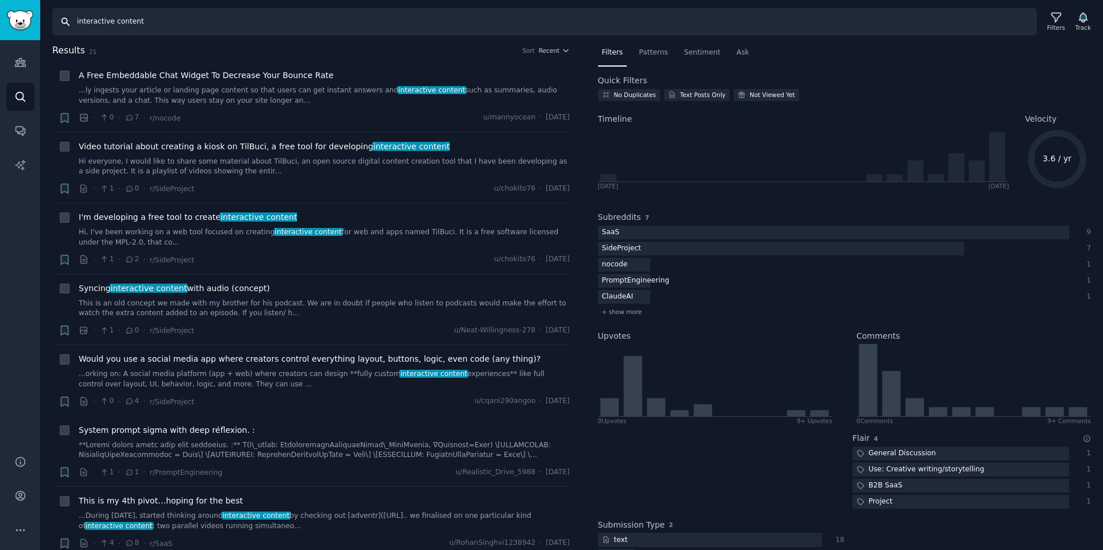
click at [115, 21] on input "interactive content" at bounding box center [544, 22] width 984 height 28
type input "interactive-content"
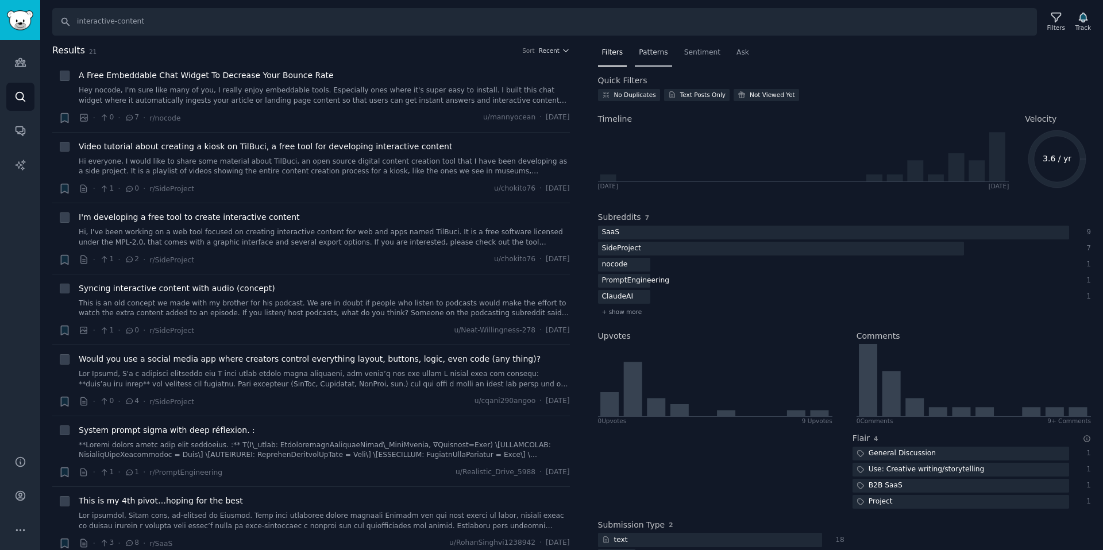
click at [659, 52] on span "Patterns" at bounding box center [653, 53] width 29 height 10
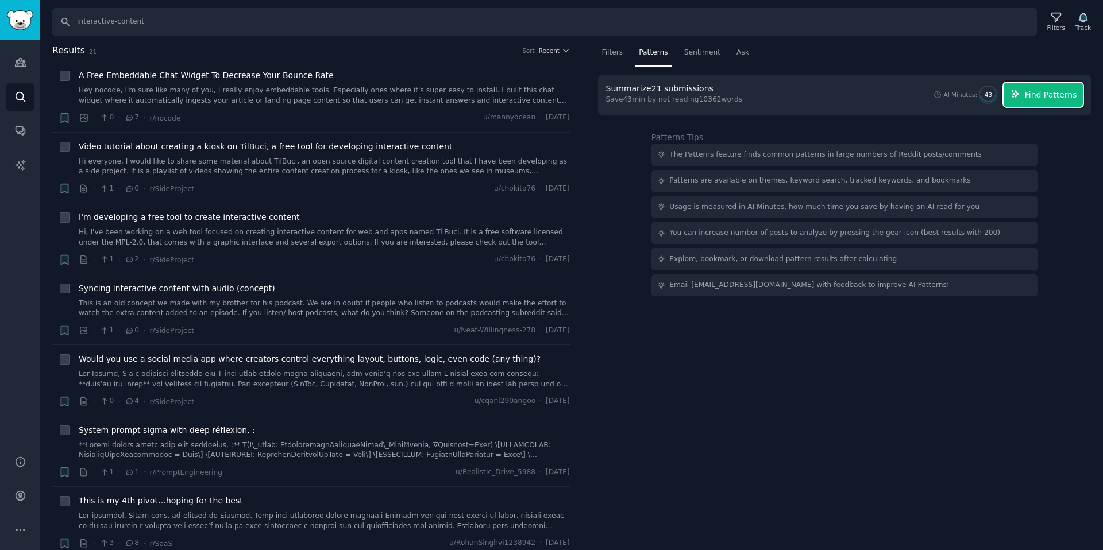
click at [1043, 92] on span "Find Patterns" at bounding box center [1050, 95] width 52 height 12
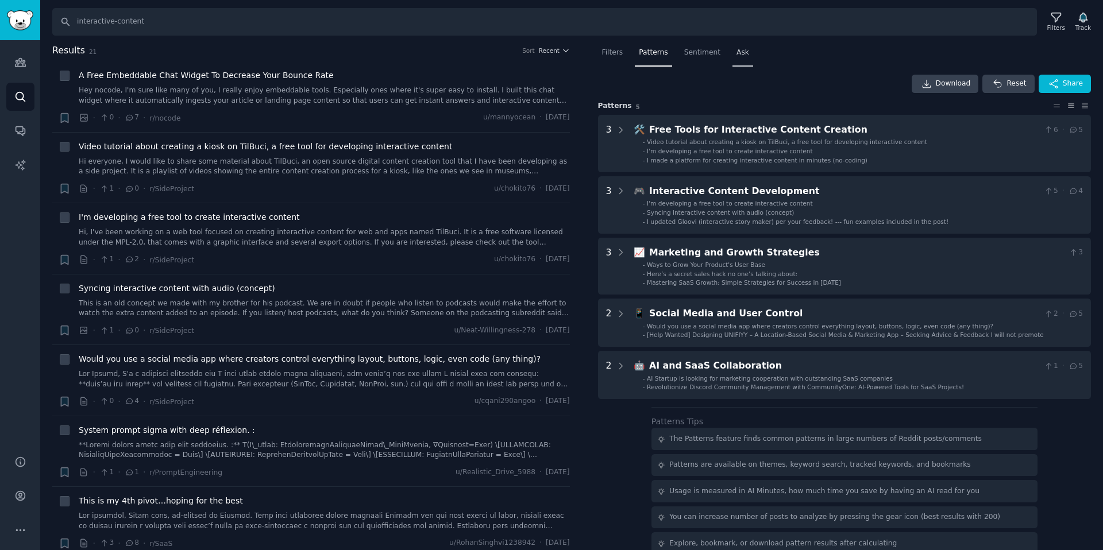
click at [736, 52] on span "Ask" at bounding box center [742, 53] width 13 height 10
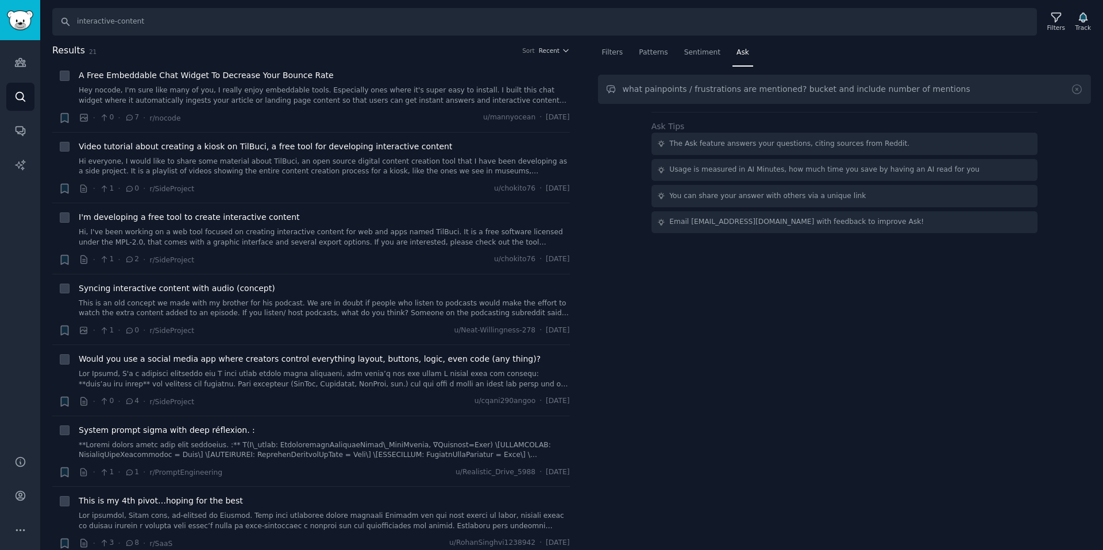
type input "what painpoints / frustrations are mentioned? bucket and include number of ment…"
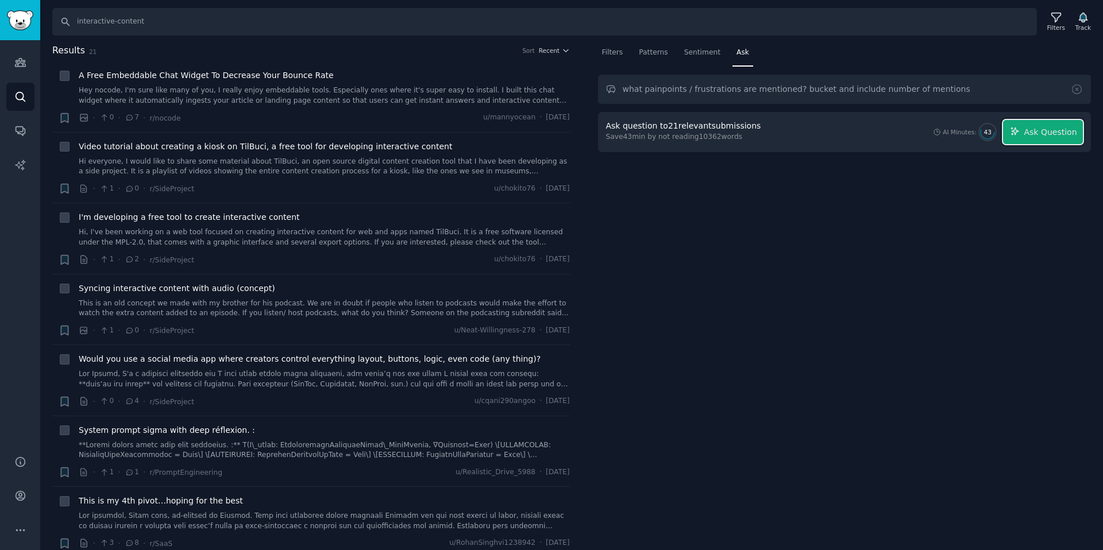
click at [1036, 134] on span "Ask Question" at bounding box center [1049, 132] width 53 height 12
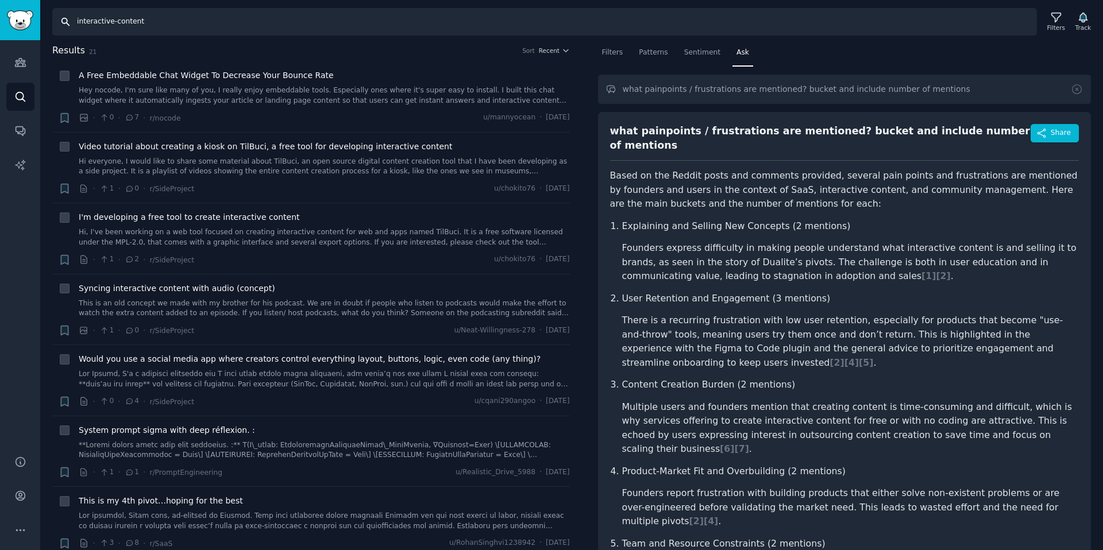
click at [412, 16] on input "interactive-content" at bounding box center [544, 22] width 984 height 28
type input "payments"
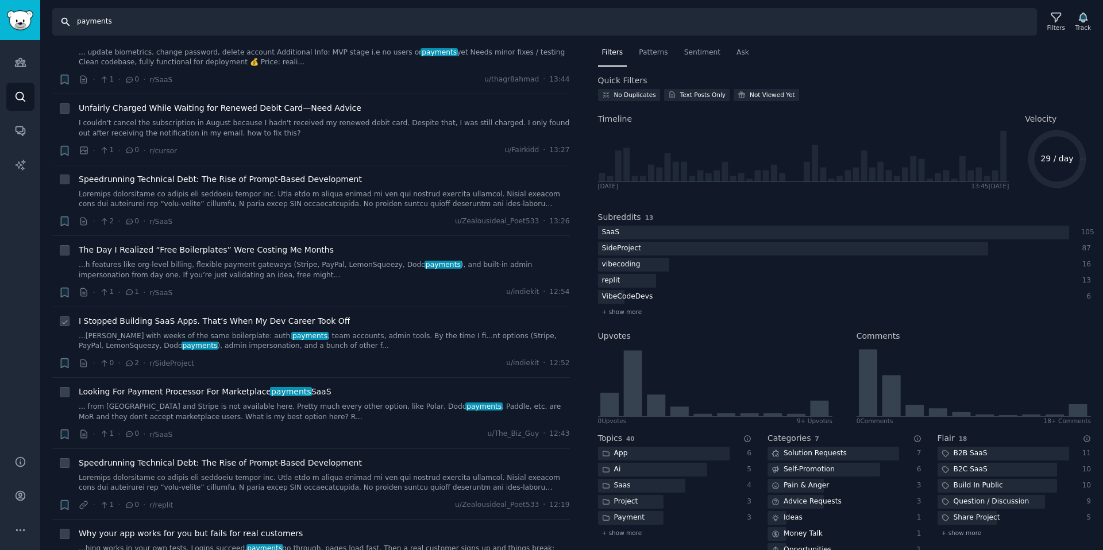
scroll to position [111, 0]
click at [341, 335] on link "...[PERSON_NAME] with weeks of the same boilerplate: auth, payments , team acco…" at bounding box center [324, 340] width 491 height 20
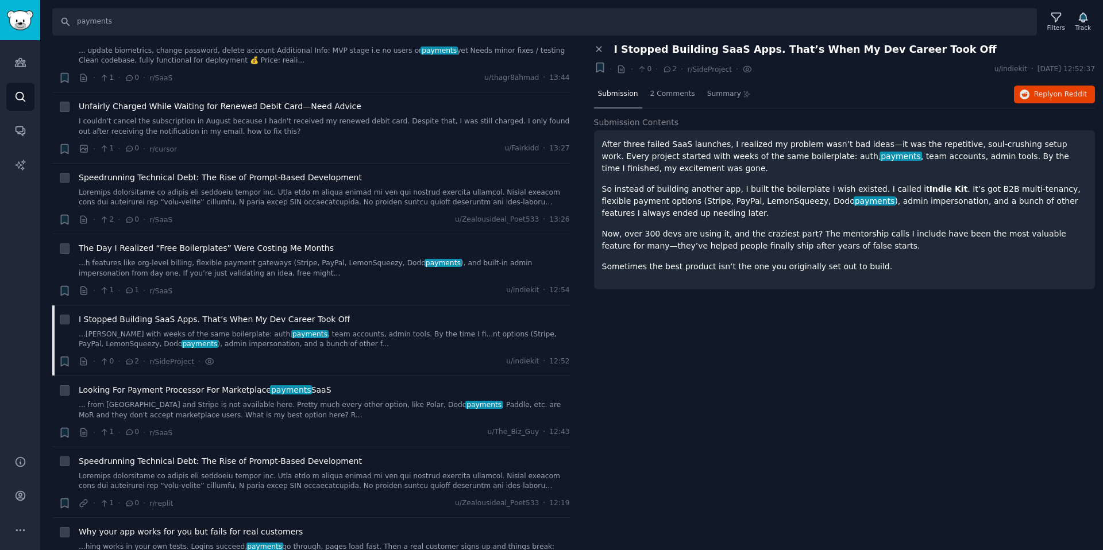
click at [929, 184] on strong "Indie Kit" at bounding box center [948, 188] width 38 height 9
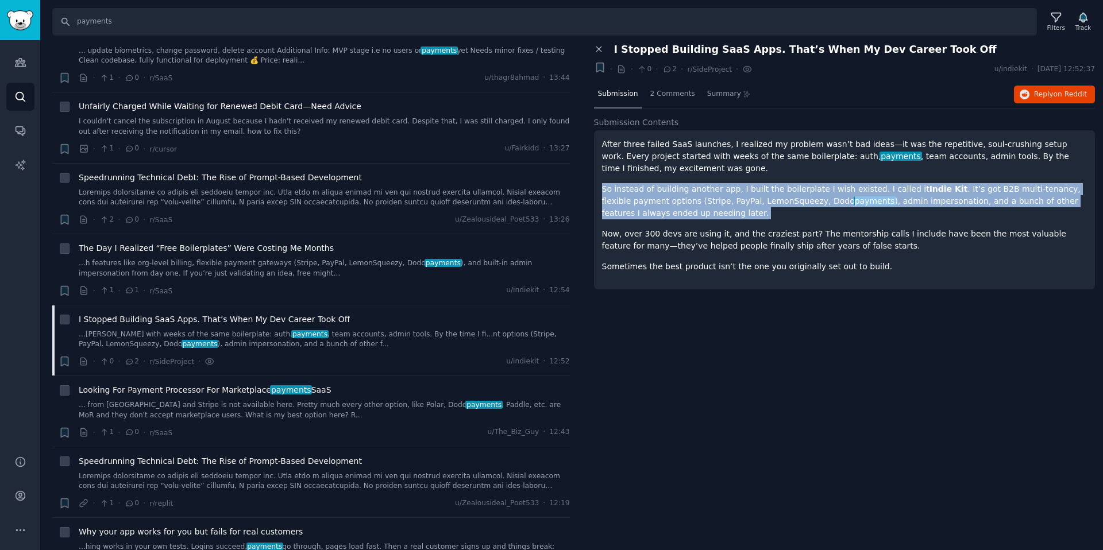
click at [929, 184] on strong "Indie Kit" at bounding box center [948, 188] width 38 height 9
click at [929, 187] on strong "Indie Kit" at bounding box center [948, 188] width 38 height 9
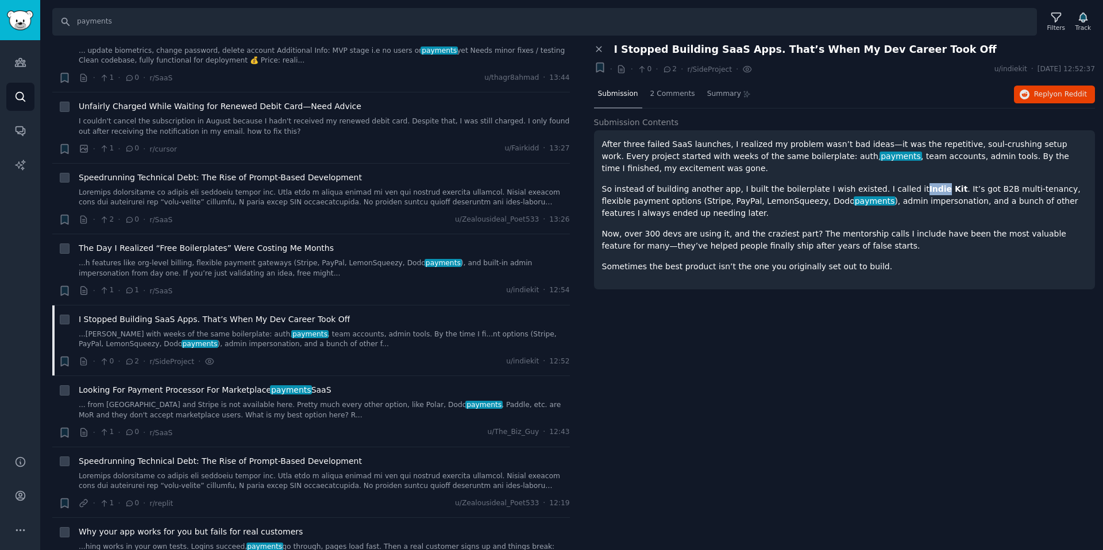
click at [929, 187] on strong "Indie Kit" at bounding box center [948, 188] width 38 height 9
click at [1039, 95] on span "Reply on Reddit" at bounding box center [1060, 95] width 53 height 10
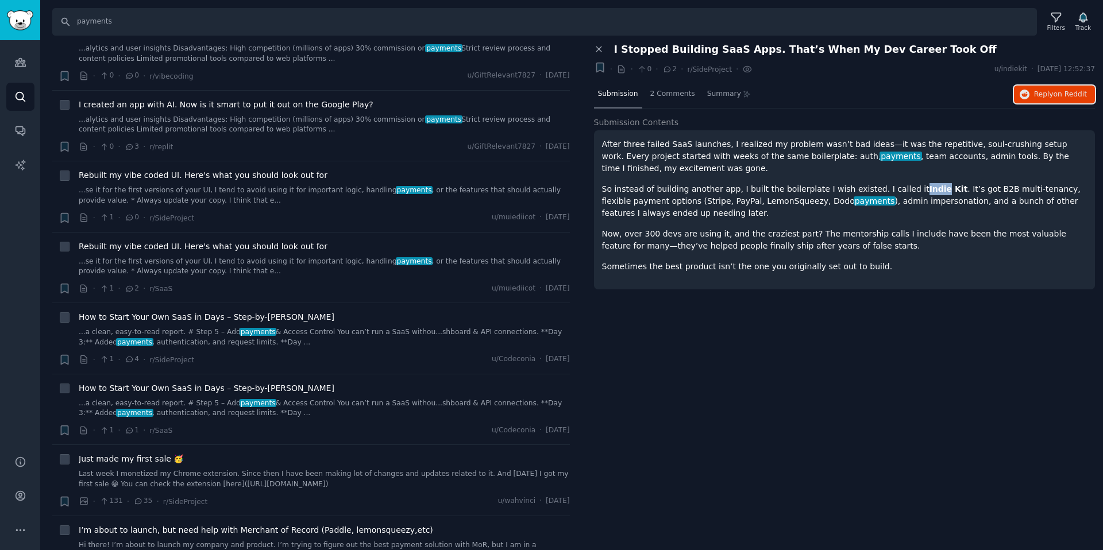
scroll to position [2446, 0]
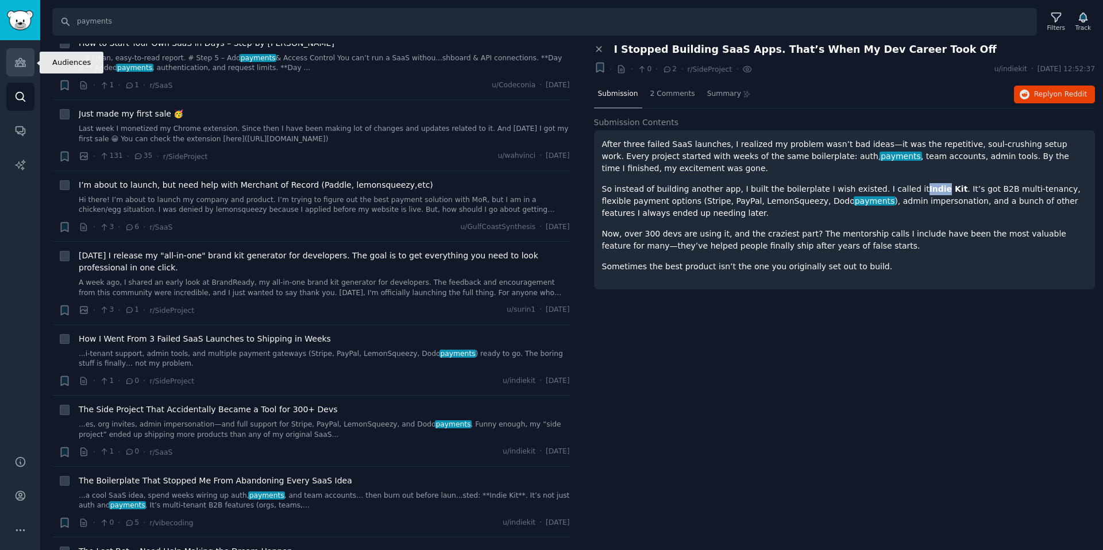
click at [14, 53] on link "Audiences" at bounding box center [20, 62] width 28 height 28
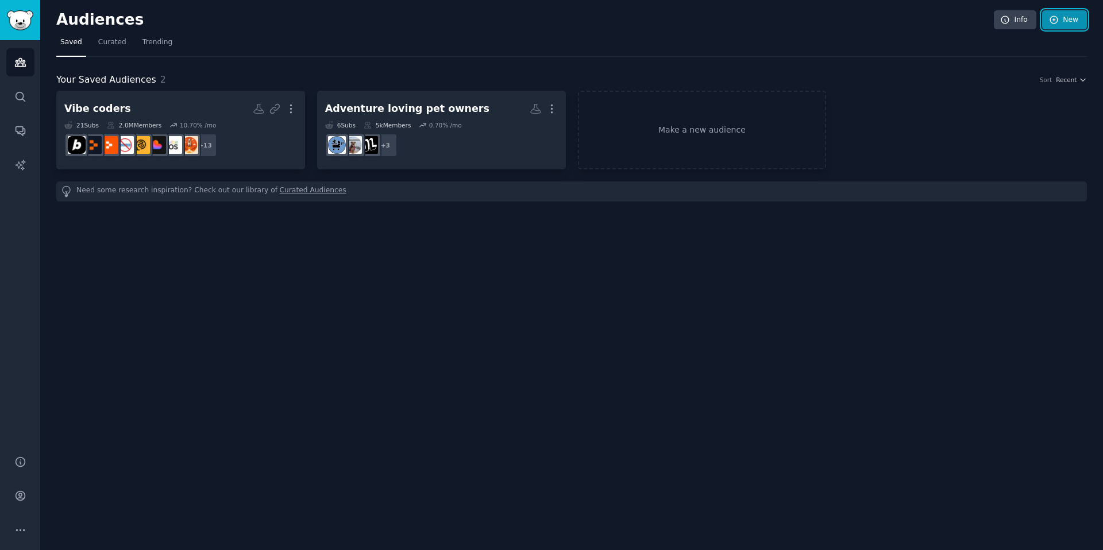
click at [1057, 18] on icon at bounding box center [1053, 19] width 7 height 7
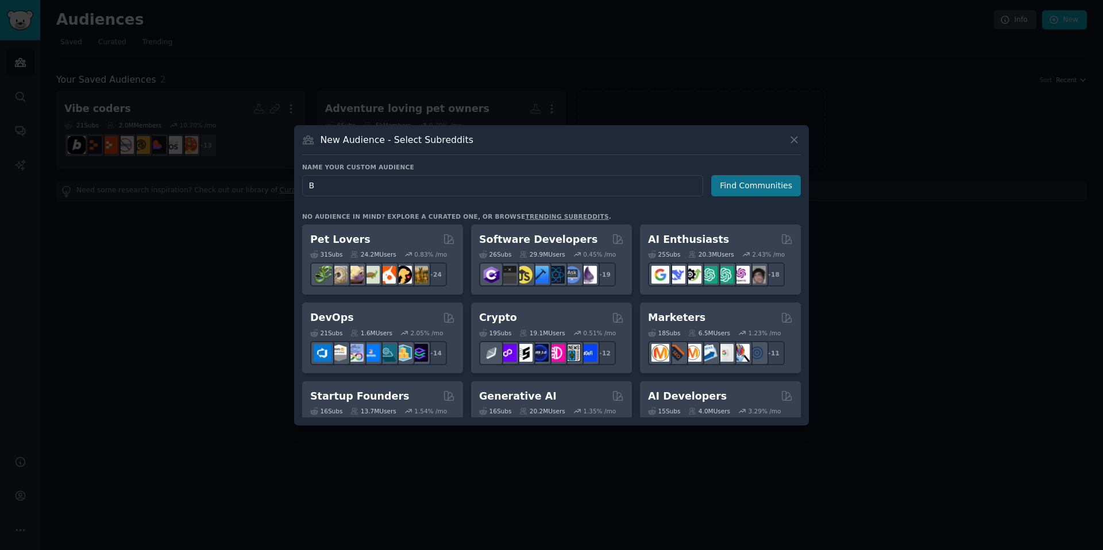
type input "B"
click at [781, 189] on button "Find Communities" at bounding box center [756, 185] width 90 height 21
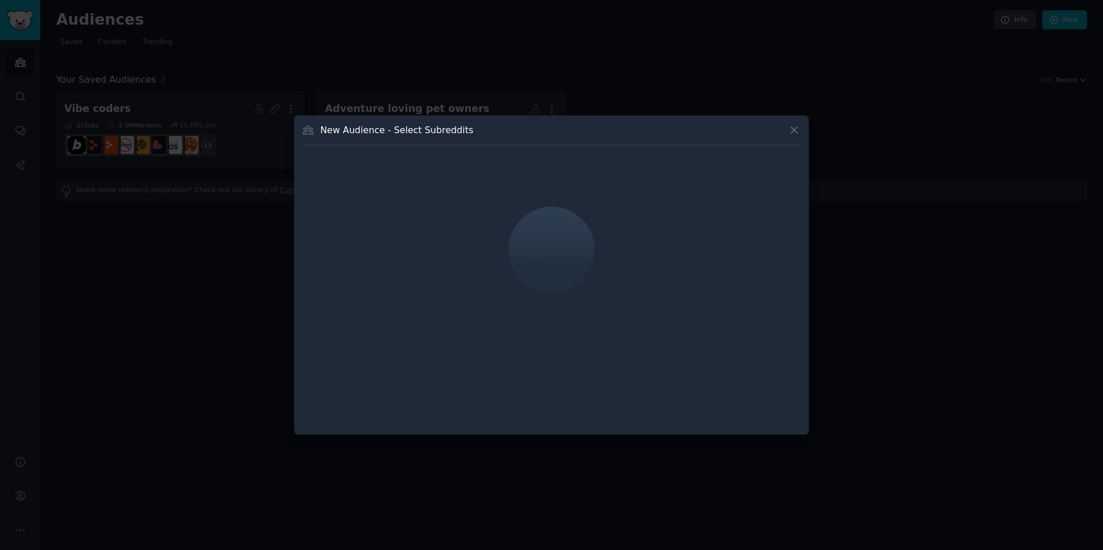
click at [421, 165] on div at bounding box center [551, 249] width 498 height 193
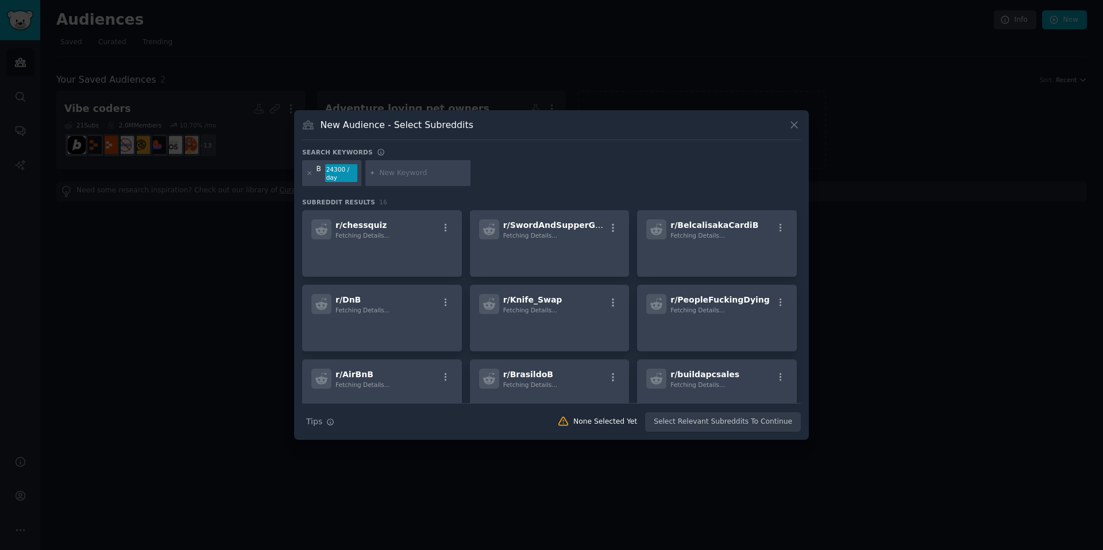
click at [396, 174] on input "text" at bounding box center [422, 173] width 87 height 10
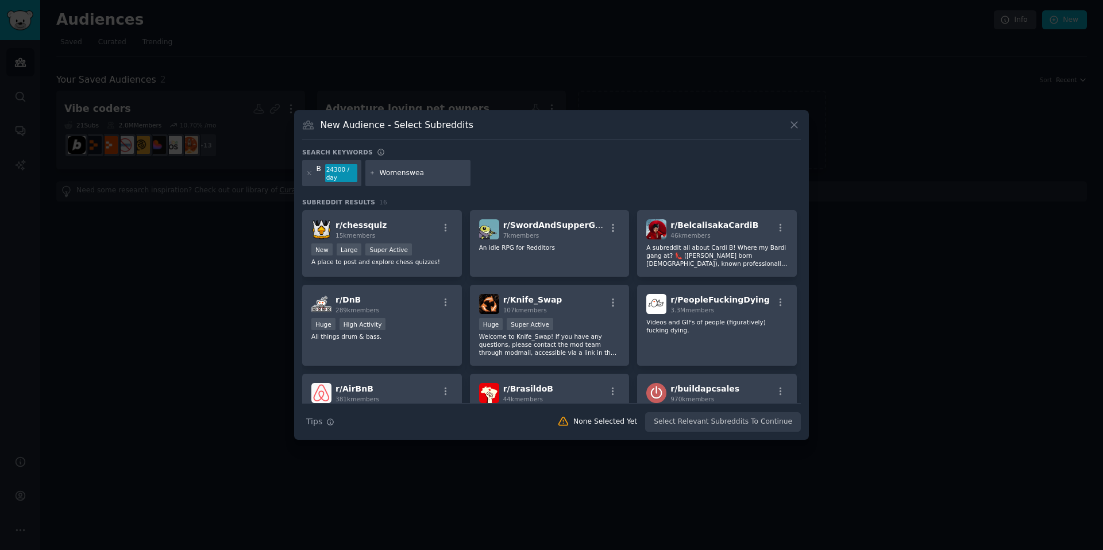
type input "Womenswear"
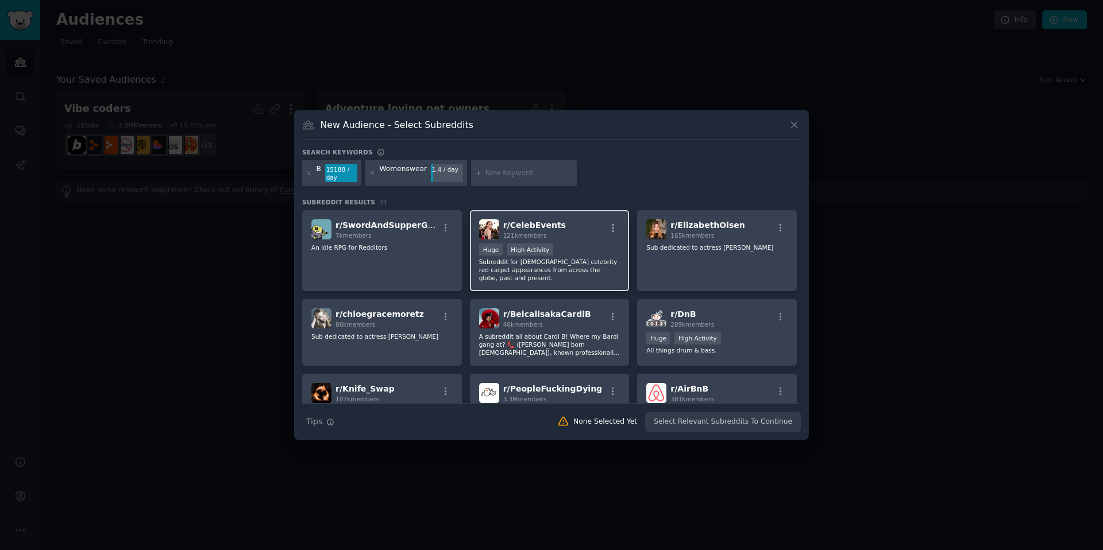
scroll to position [245, 0]
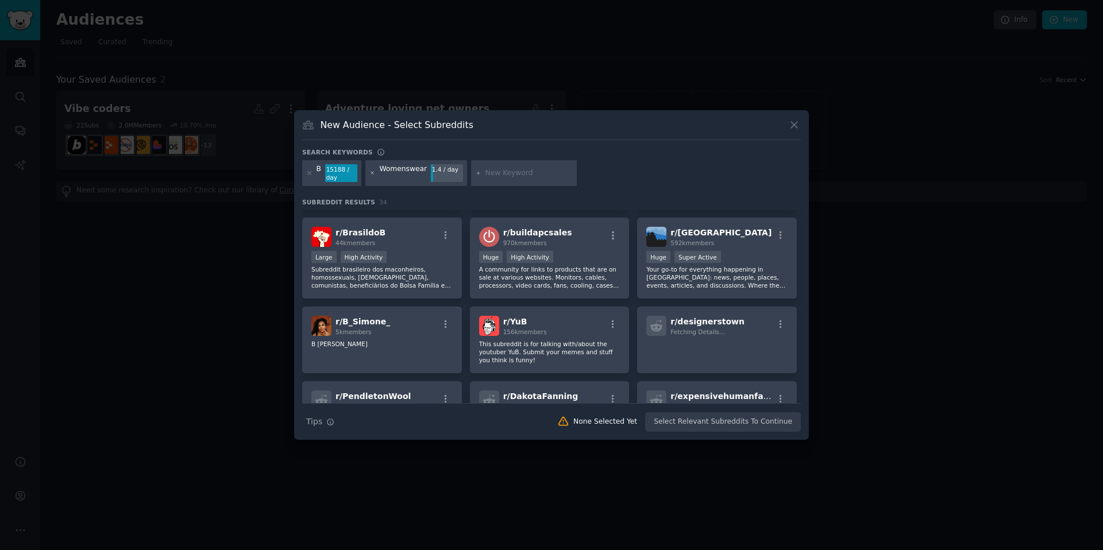
click at [371, 175] on icon at bounding box center [372, 173] width 6 height 6
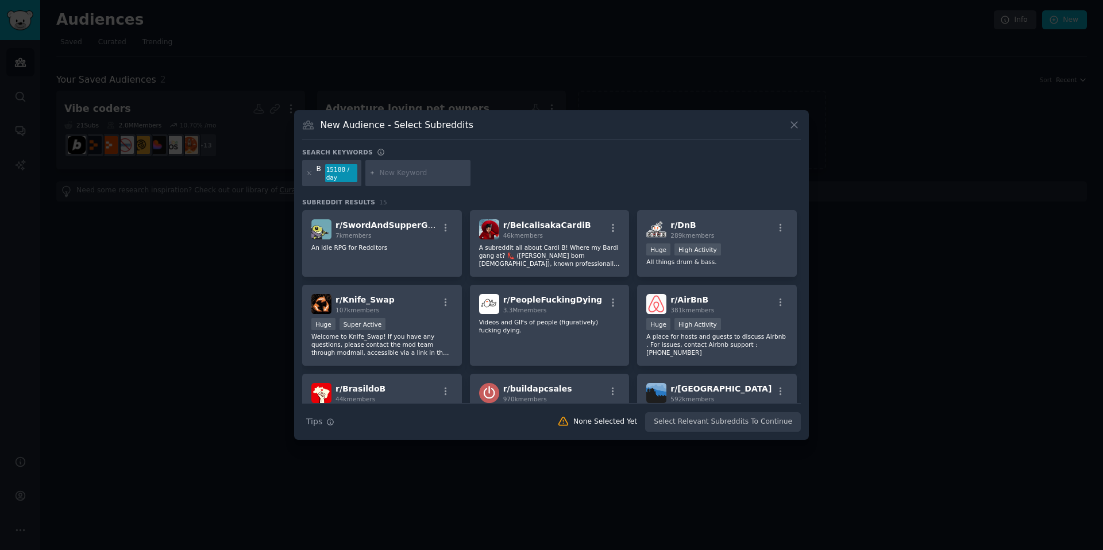
click at [475, 172] on div "B 15188 / day" at bounding box center [551, 175] width 498 height 30
click at [385, 168] on input "text" at bounding box center [422, 173] width 87 height 10
type input "fashion"
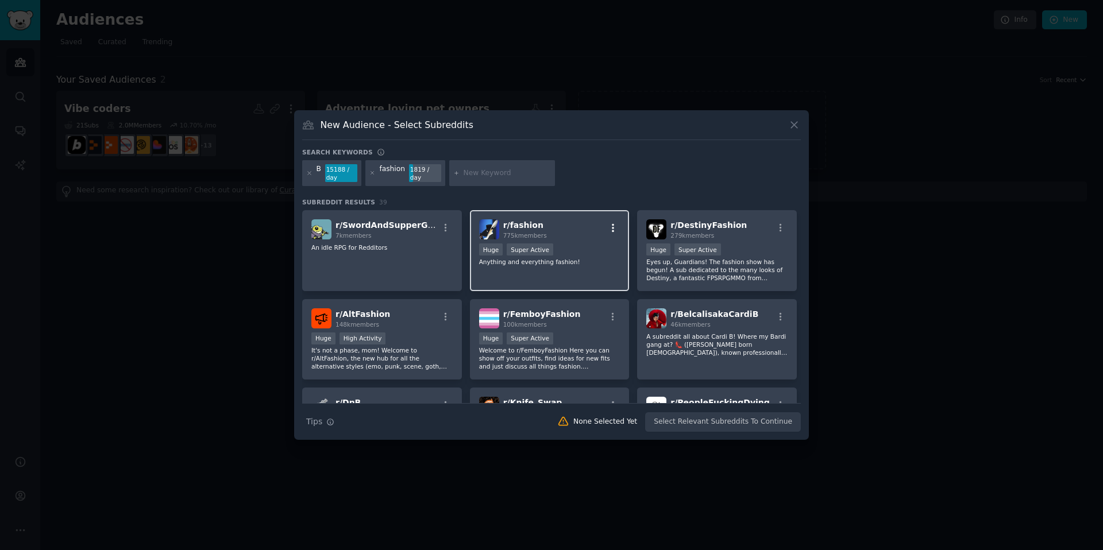
click at [609, 231] on icon "button" at bounding box center [613, 228] width 10 height 10
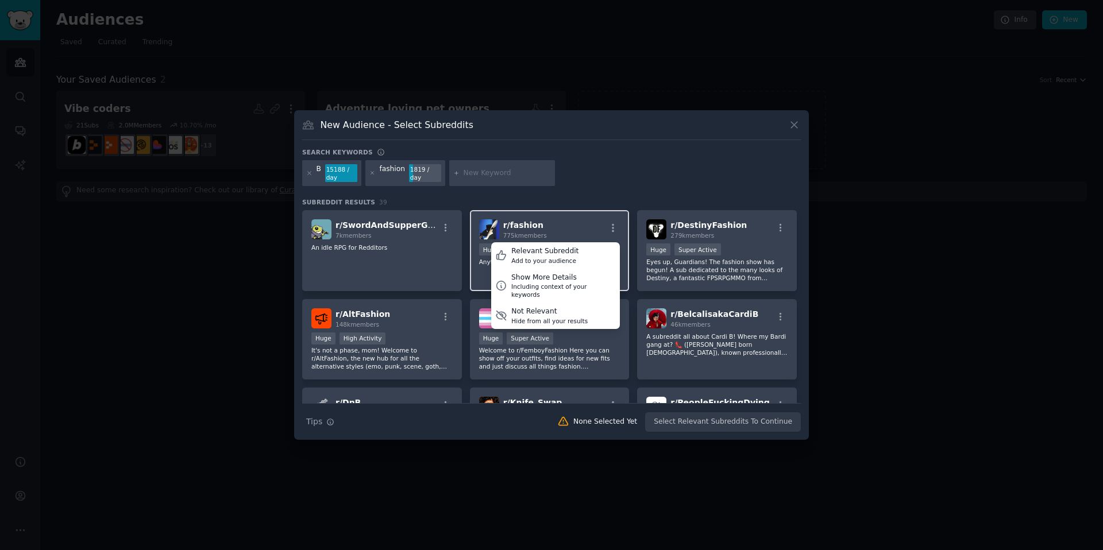
click at [571, 231] on div "r/ fashion 775k members Relevant Subreddit Add to your audience Show More Detai…" at bounding box center [549, 229] width 141 height 20
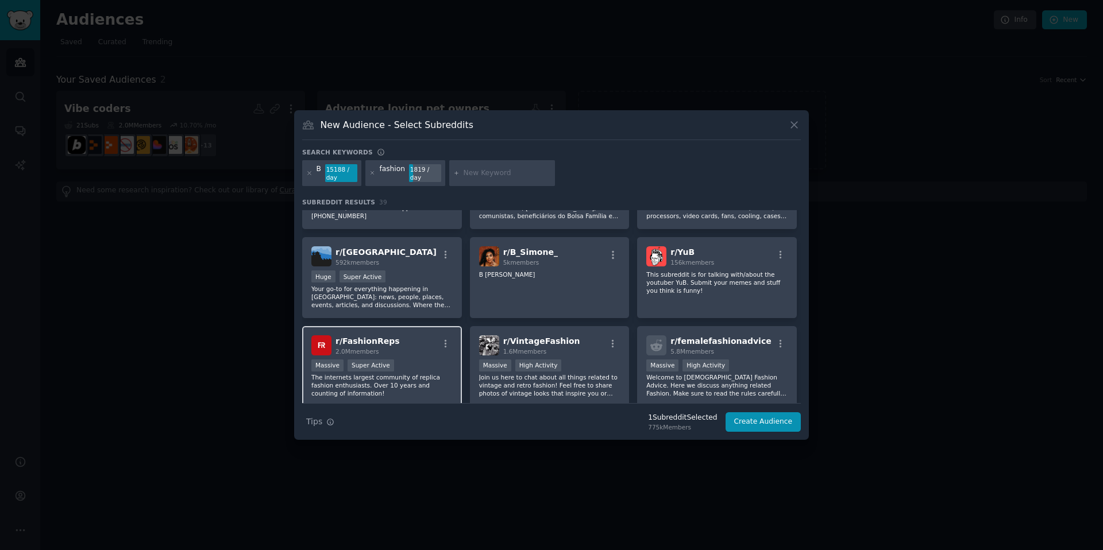
scroll to position [329, 0]
click at [412, 341] on div "r/ FashionReps 2.0M members" at bounding box center [381, 344] width 141 height 20
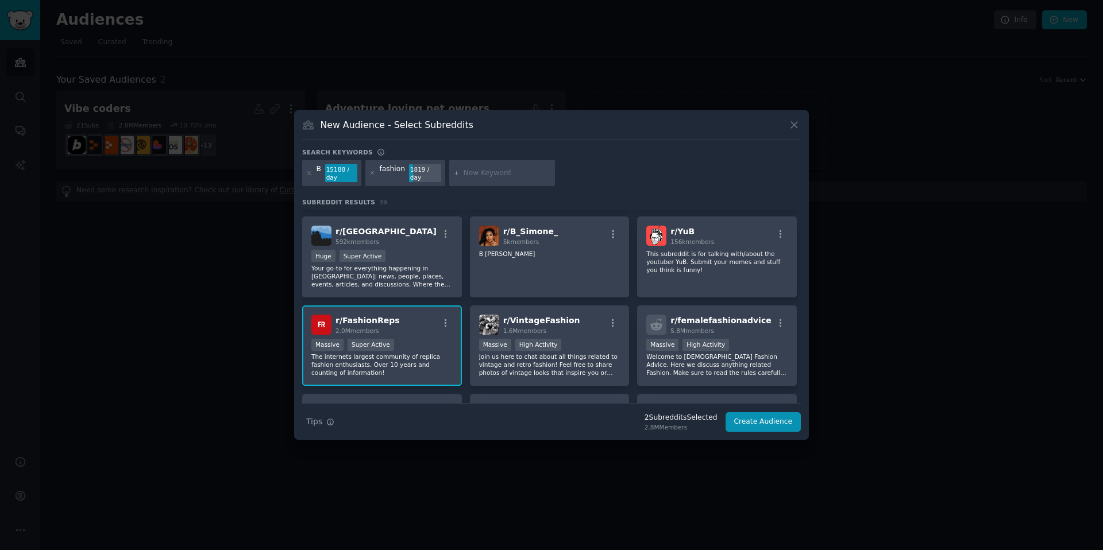
scroll to position [350, 0]
click at [414, 319] on div "r/ FashionReps 2.0M members" at bounding box center [381, 323] width 141 height 20
click at [474, 171] on input "text" at bounding box center [506, 173] width 87 height 10
type input "vintage clothes"
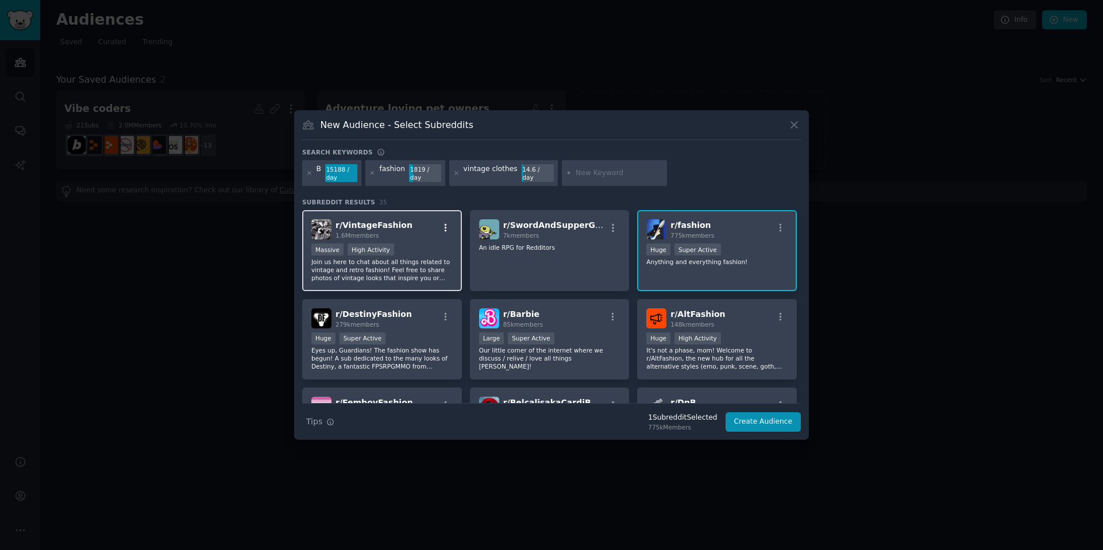
click at [445, 224] on icon "button" at bounding box center [445, 228] width 10 height 10
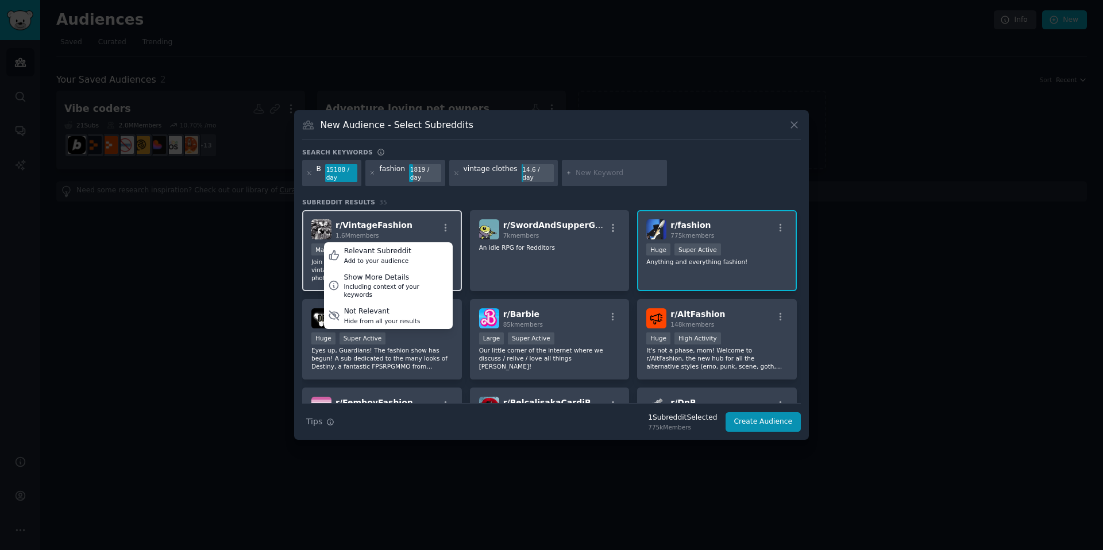
click at [420, 227] on div "r/ VintageFashion 1.6M members Relevant Subreddit Add to your audience Show Mor…" at bounding box center [381, 229] width 141 height 20
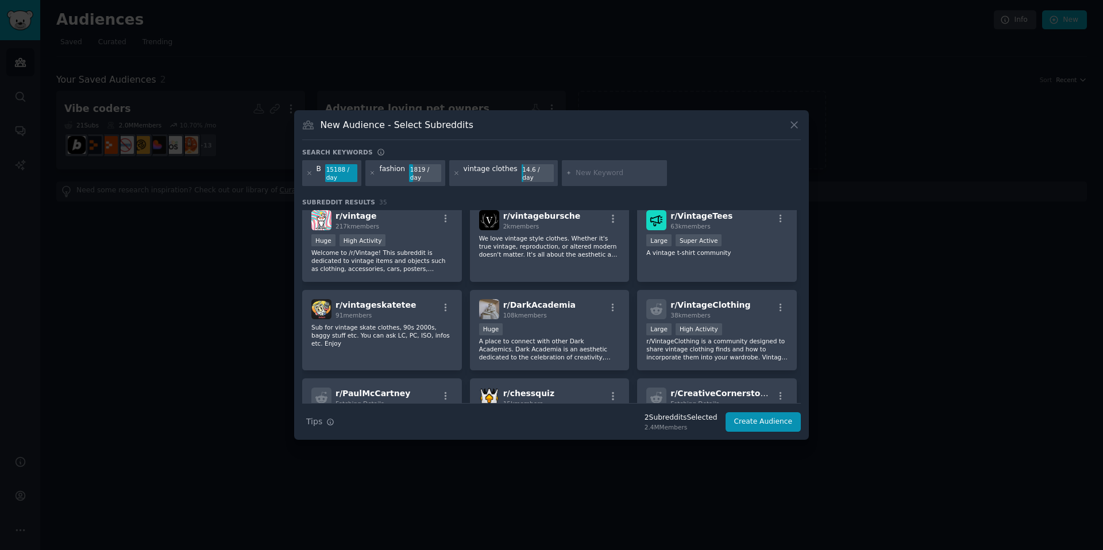
scroll to position [703, 0]
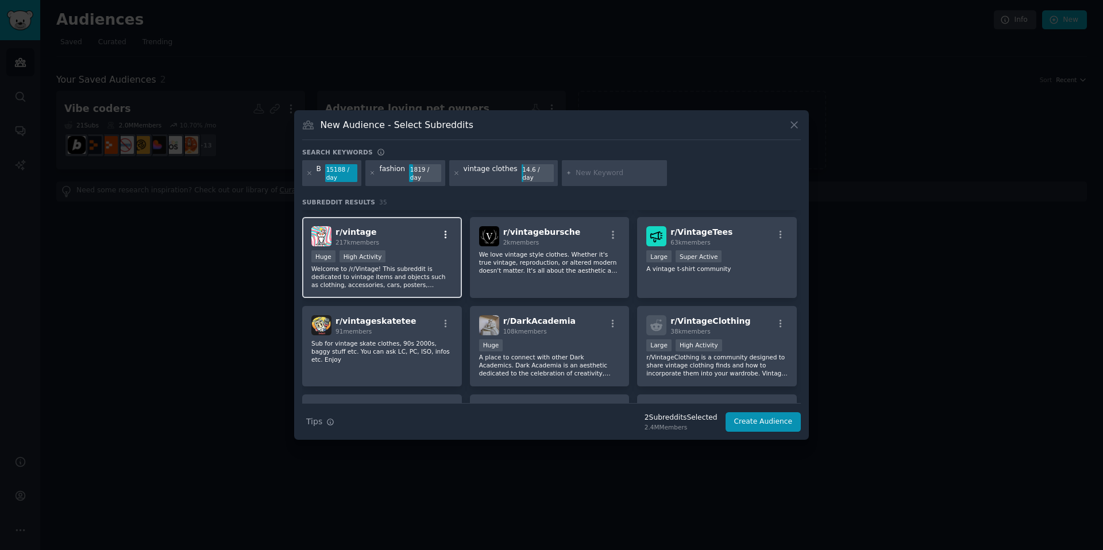
click at [443, 230] on icon "button" at bounding box center [445, 235] width 10 height 10
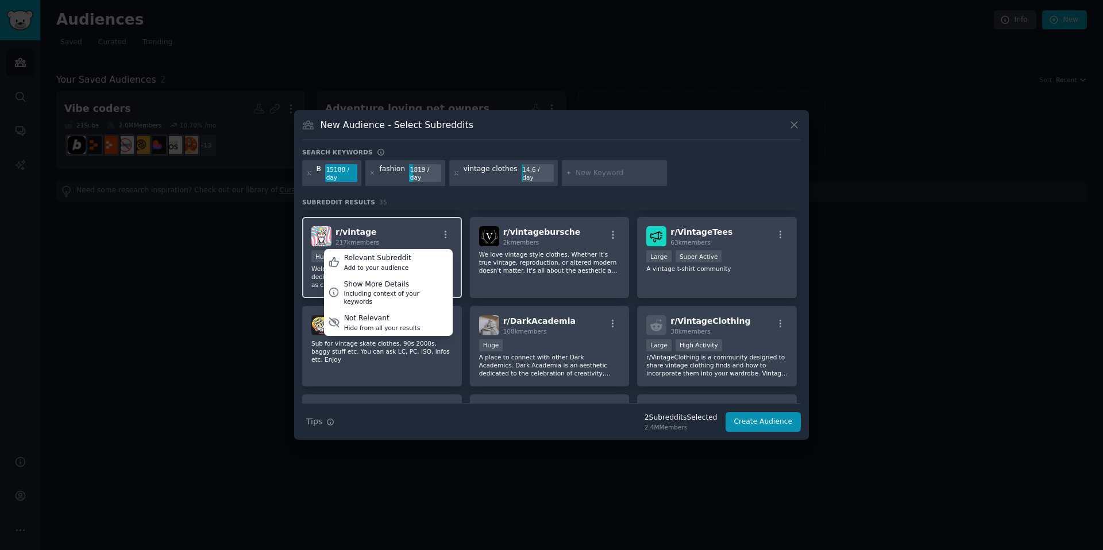
click at [425, 230] on div "r/ vintage 217k members Relevant Subreddit Add to your audience Show More Detai…" at bounding box center [381, 236] width 141 height 20
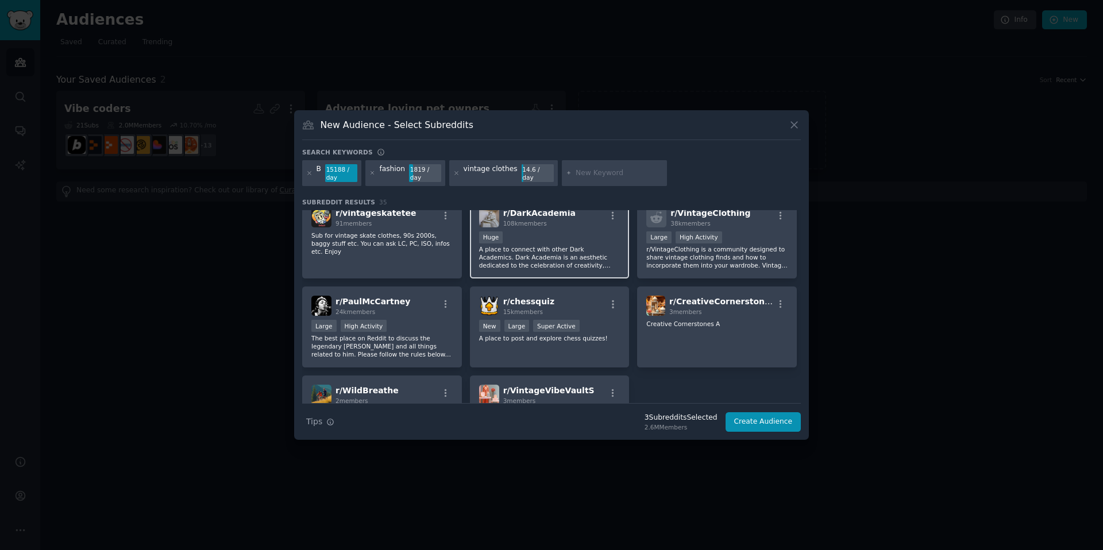
scroll to position [890, 0]
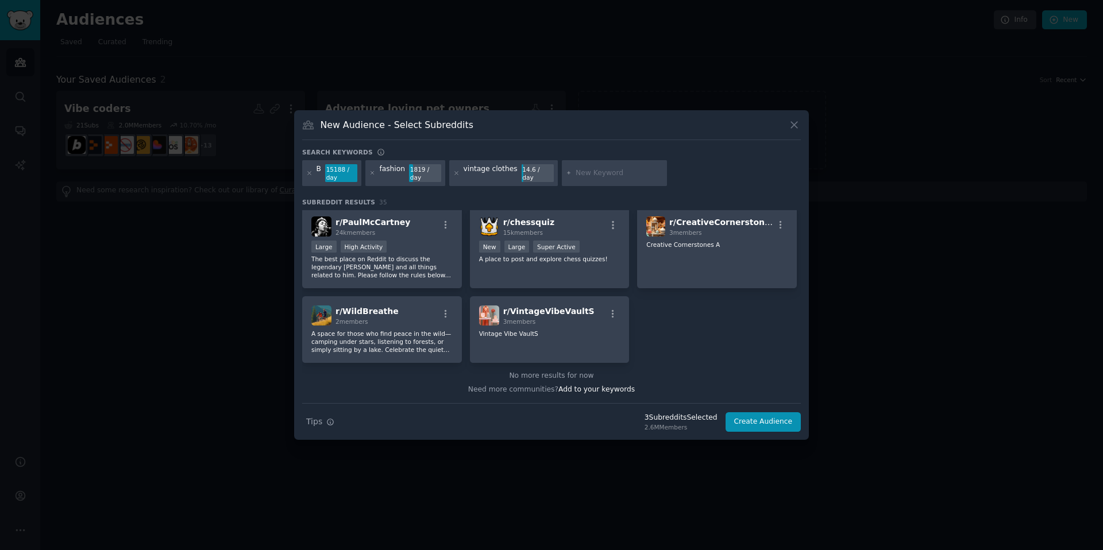
click at [587, 171] on input "text" at bounding box center [618, 173] width 87 height 10
type input "hype sneakers"
